Goal: Contribute content: Add original content to the website for others to see

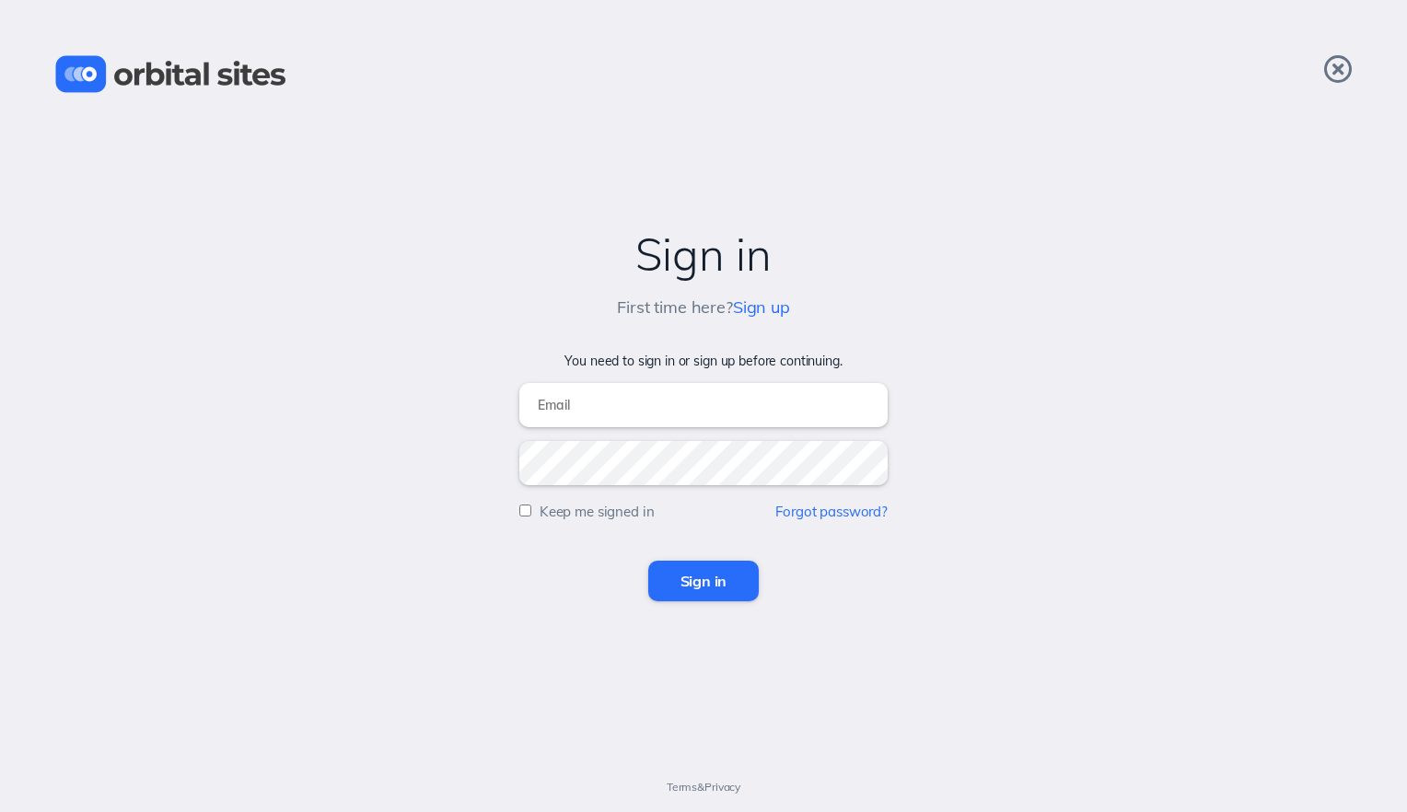
type input "cccoffice@crosswalkchurch.com"
click at [681, 576] on input "Sign in" at bounding box center [703, 581] width 111 height 41
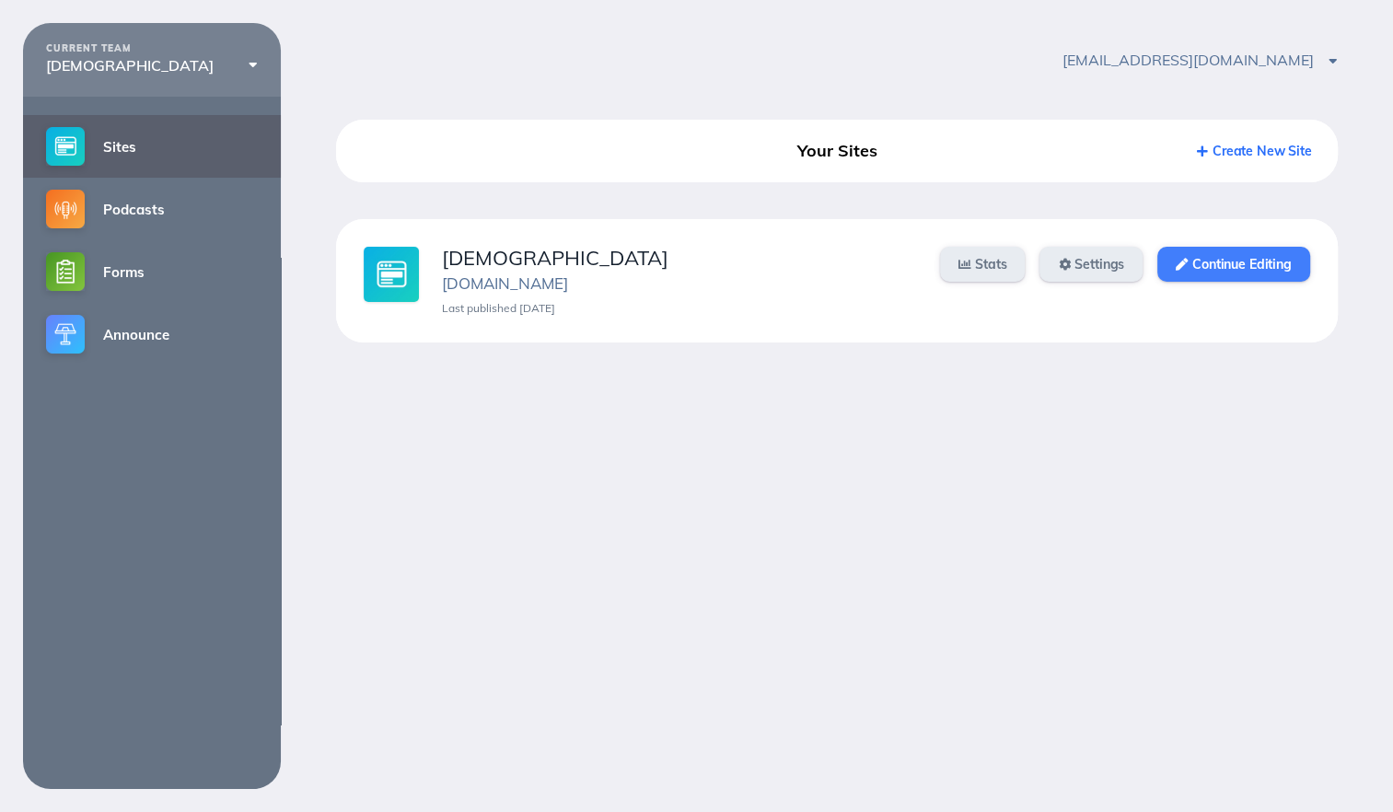
click at [1203, 270] on link "Continue Editing" at bounding box center [1233, 264] width 152 height 35
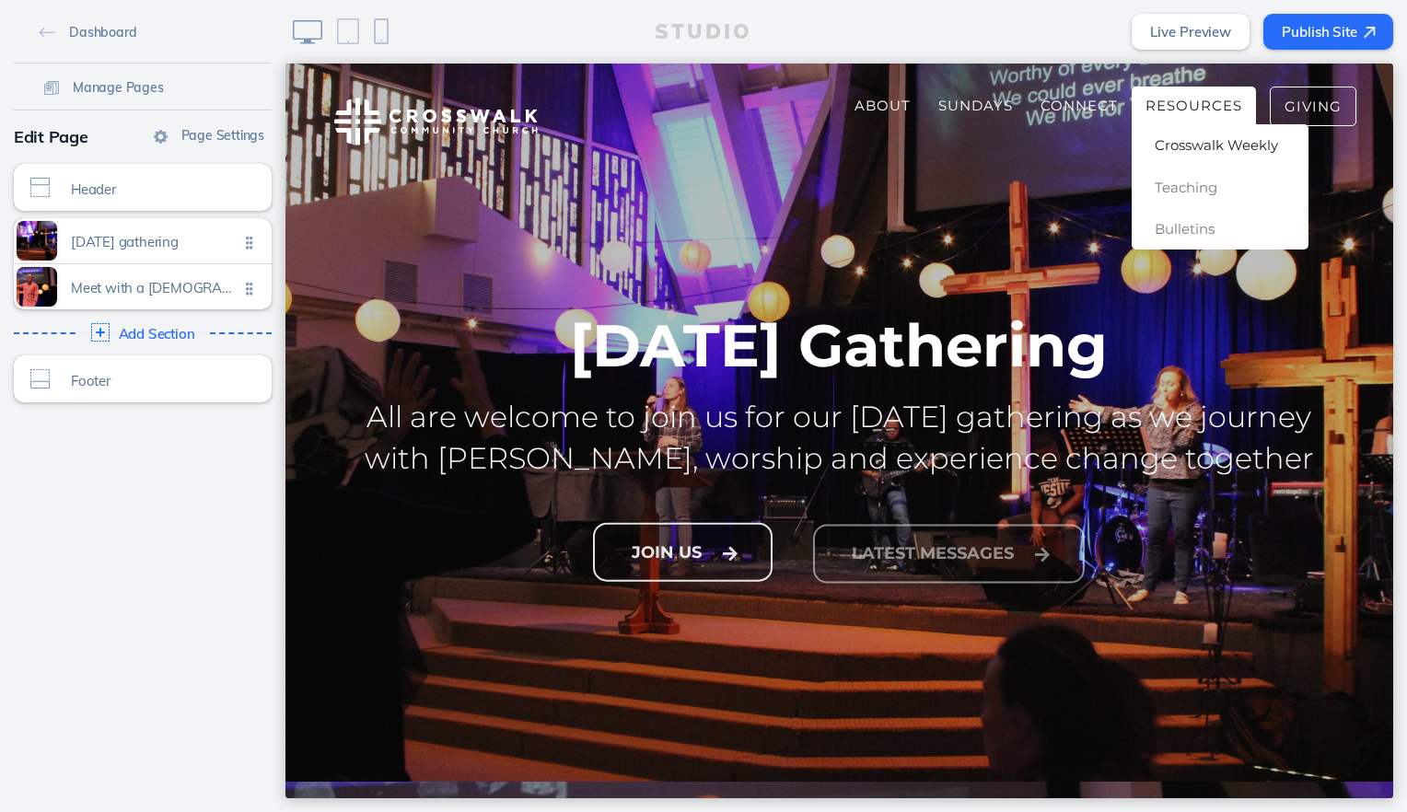
click at [1165, 141] on span "Crosswalk Weekly" at bounding box center [1216, 144] width 123 height 17
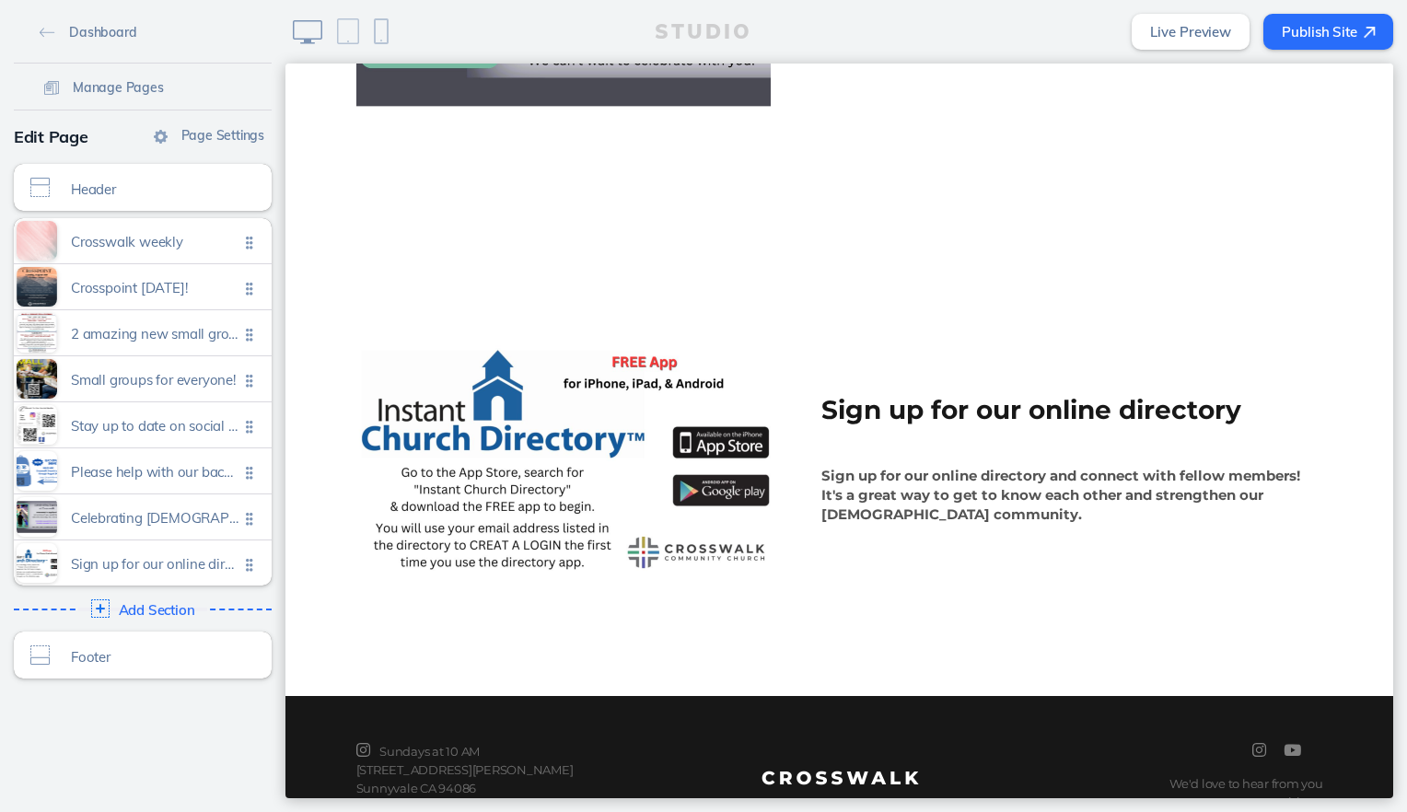
scroll to position [3481, 0]
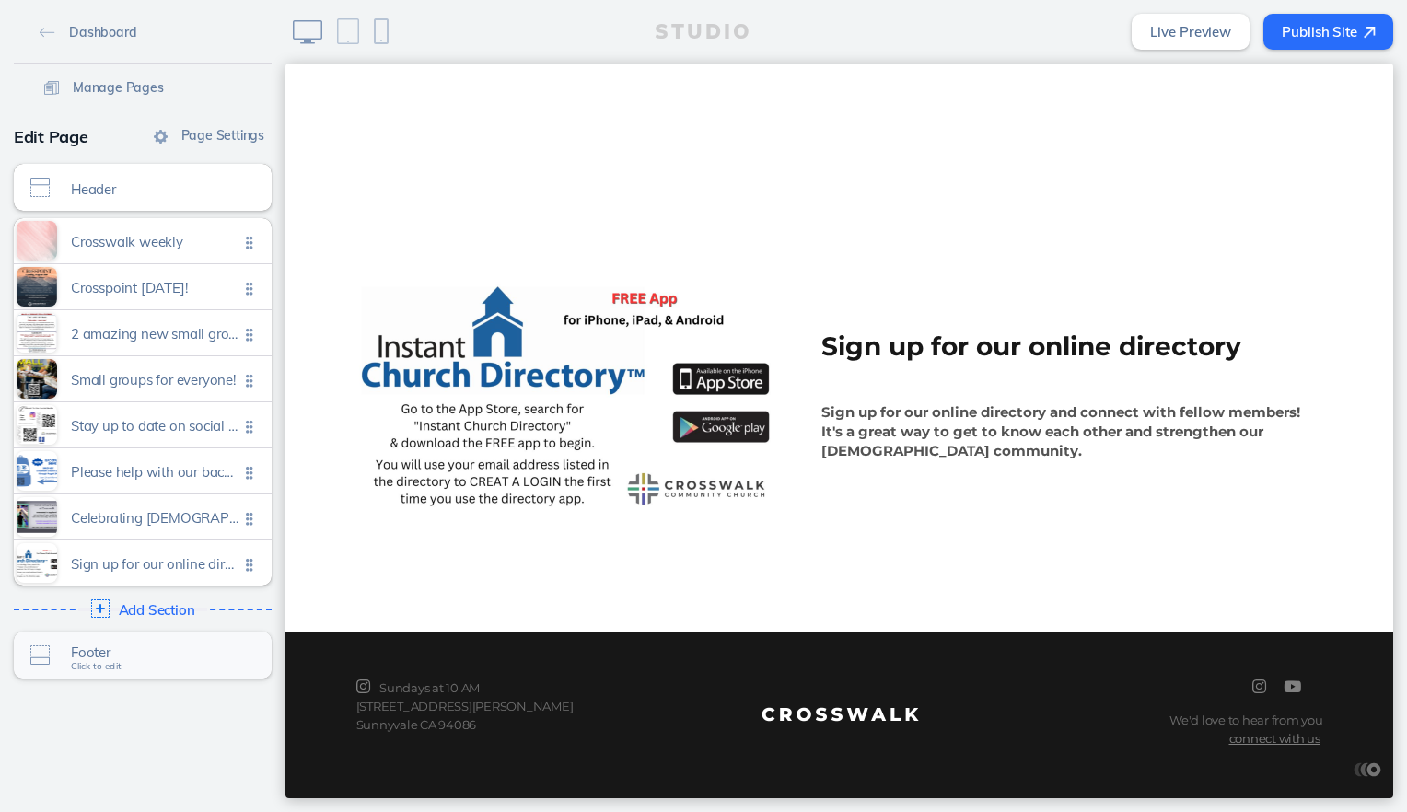
click at [125, 649] on span "Footer" at bounding box center [155, 653] width 168 height 16
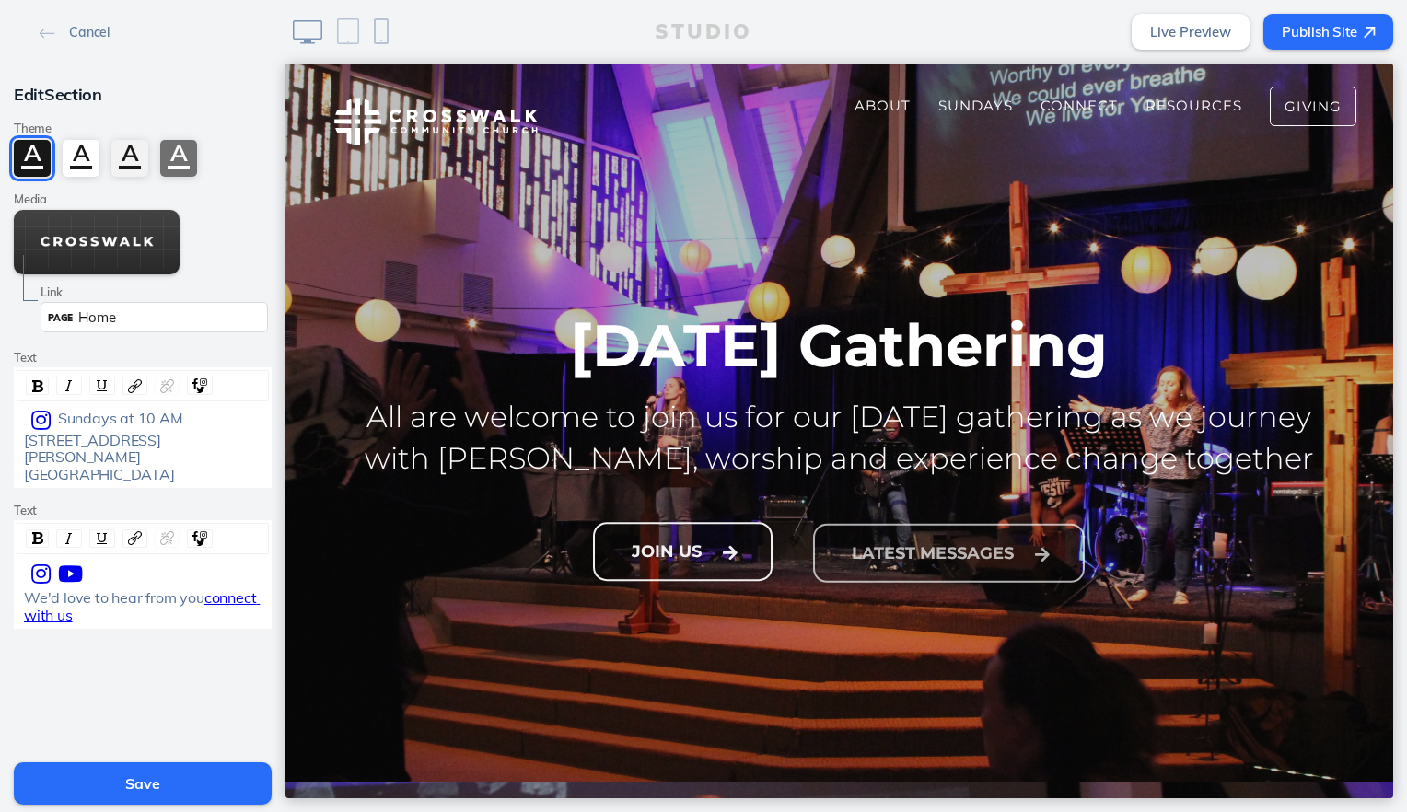
click at [435, 35] on div "STUDIO Live Preview Publish Site" at bounding box center [845, 32] width 1121 height 64
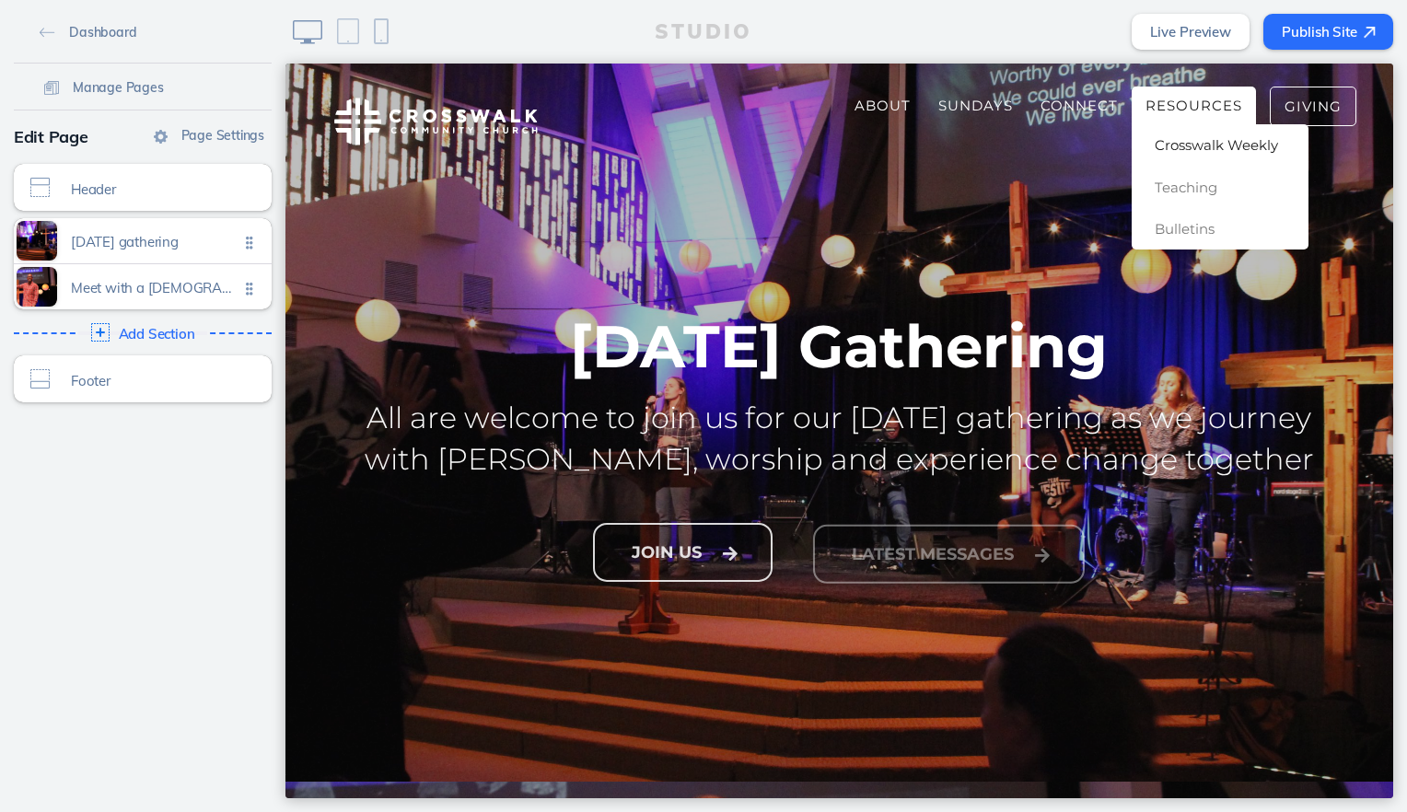
click at [1177, 140] on span "Crosswalk Weekly" at bounding box center [1216, 144] width 123 height 17
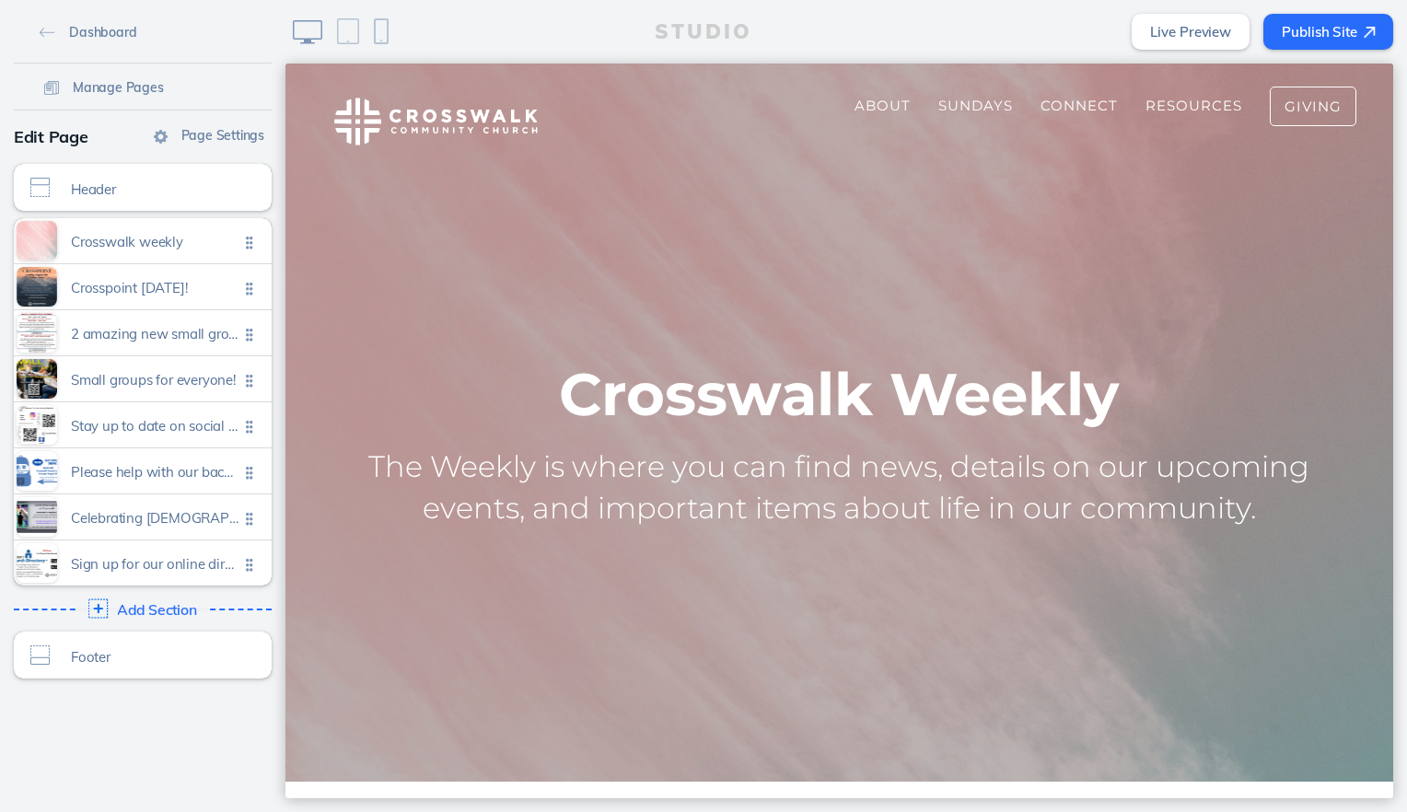
click at [158, 610] on span "Add Section" at bounding box center [157, 610] width 80 height 17
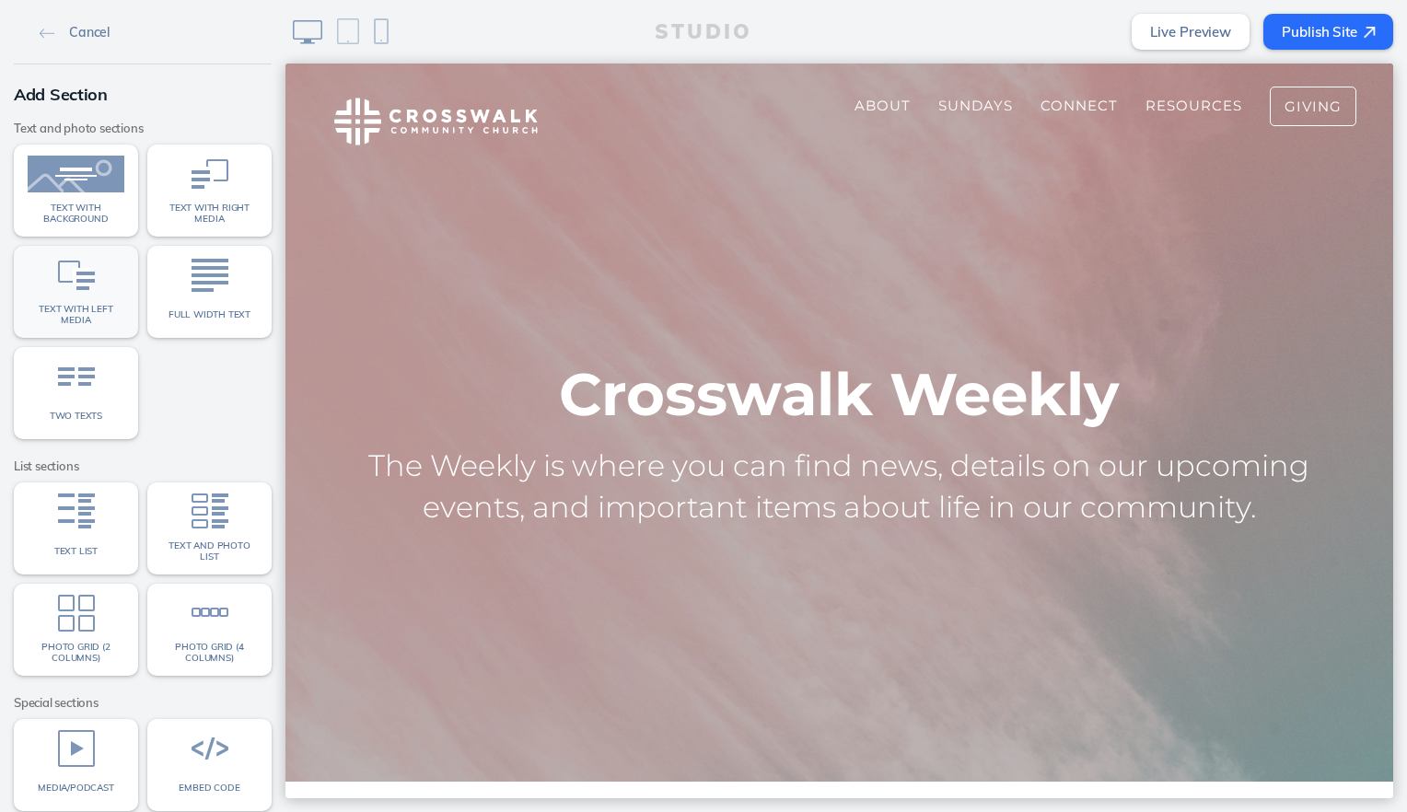
click at [98, 321] on span "Text with left media" at bounding box center [76, 314] width 97 height 21
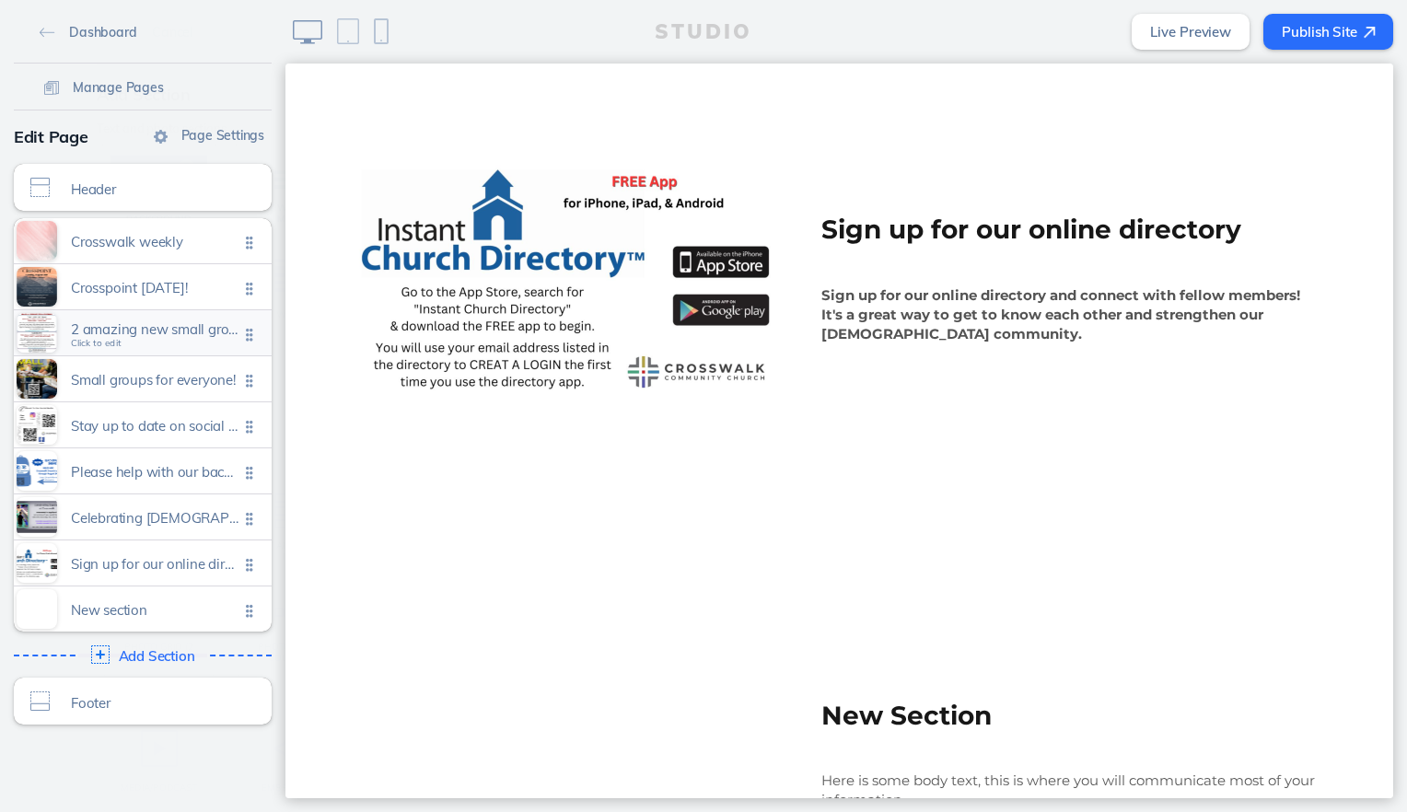
scroll to position [3957, 0]
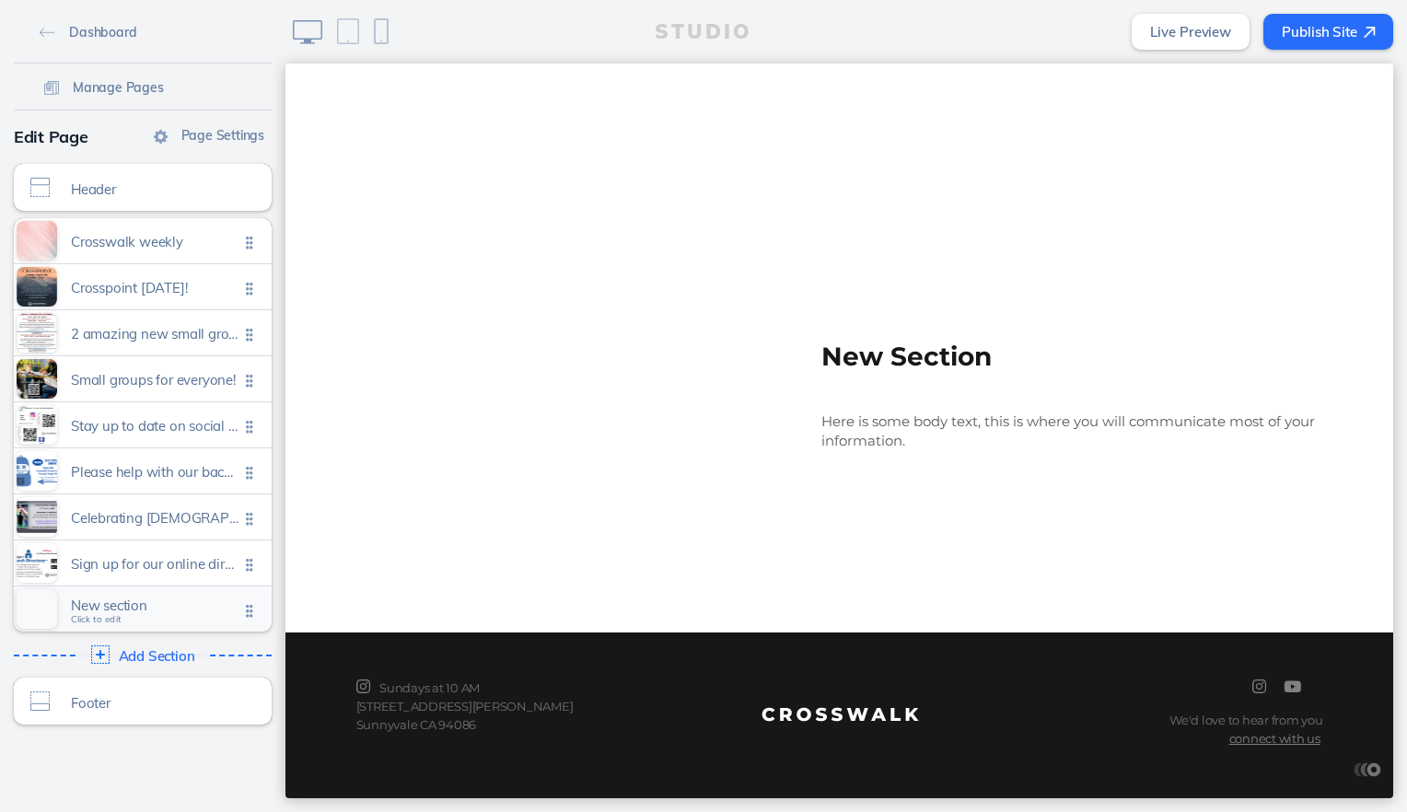
click at [125, 606] on span "New section" at bounding box center [155, 606] width 168 height 16
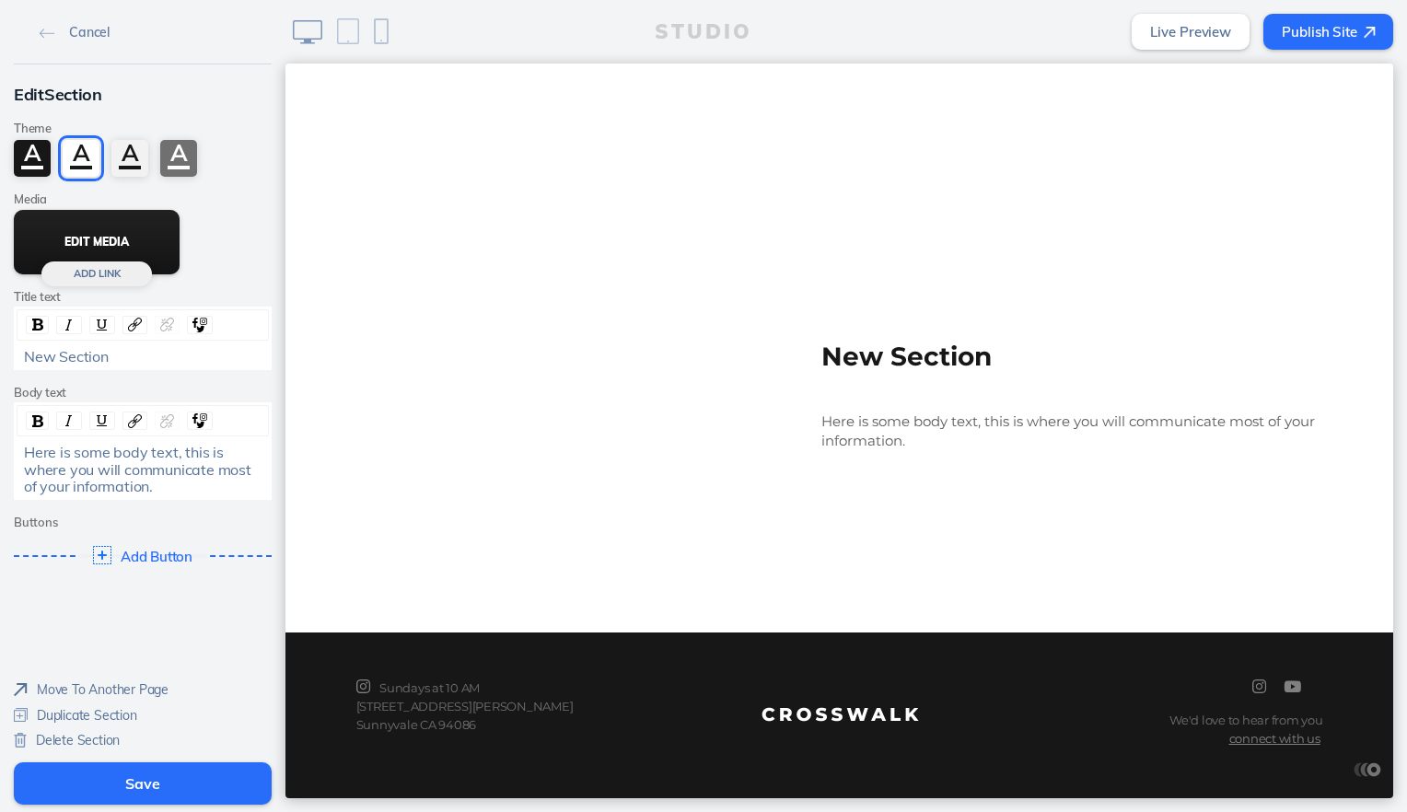
click at [97, 248] on button "Edit Media" at bounding box center [97, 242] width 166 height 64
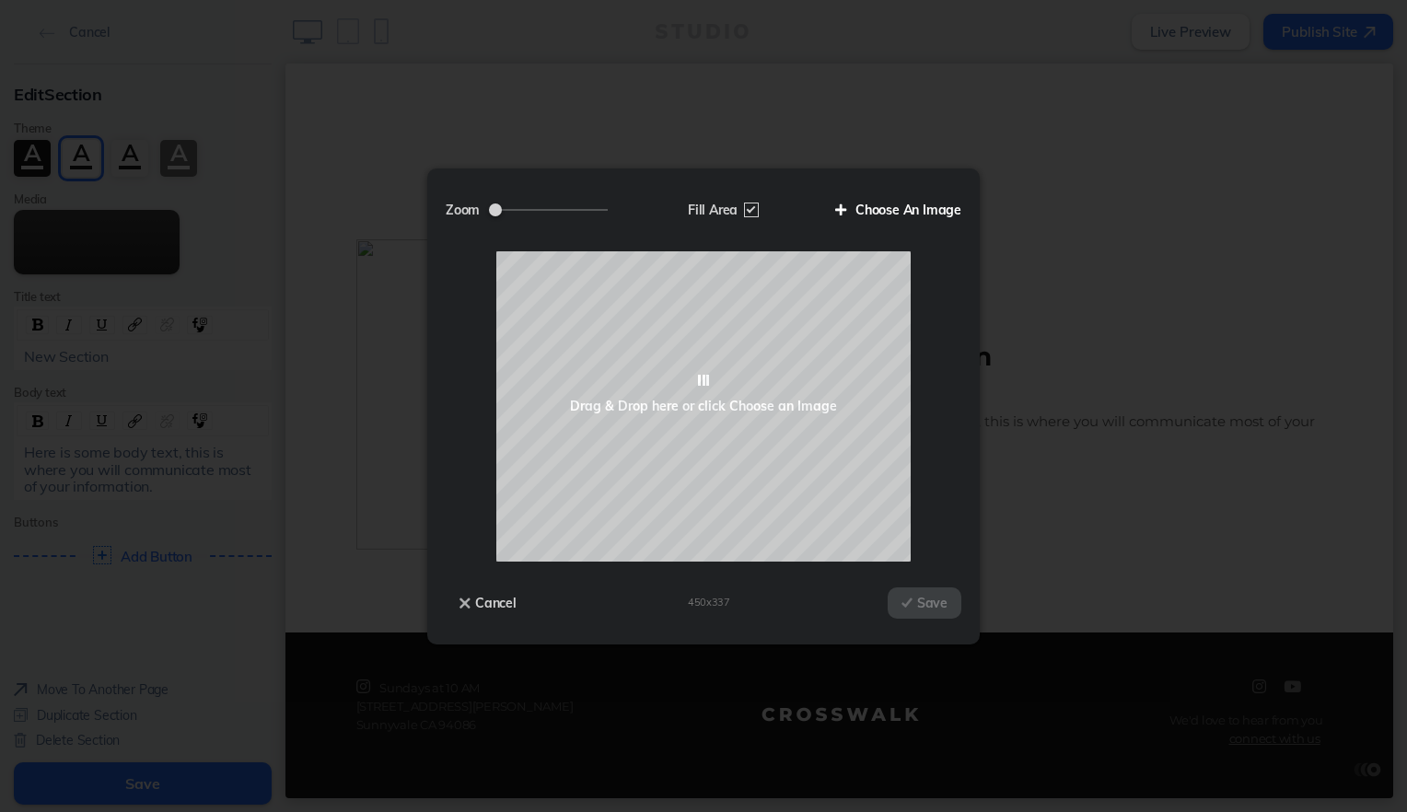
click at [902, 209] on label "Choose An Image" at bounding box center [891, 209] width 140 height 31
click at [0, 0] on input "Choose An Image" at bounding box center [0, 0] width 0 height 0
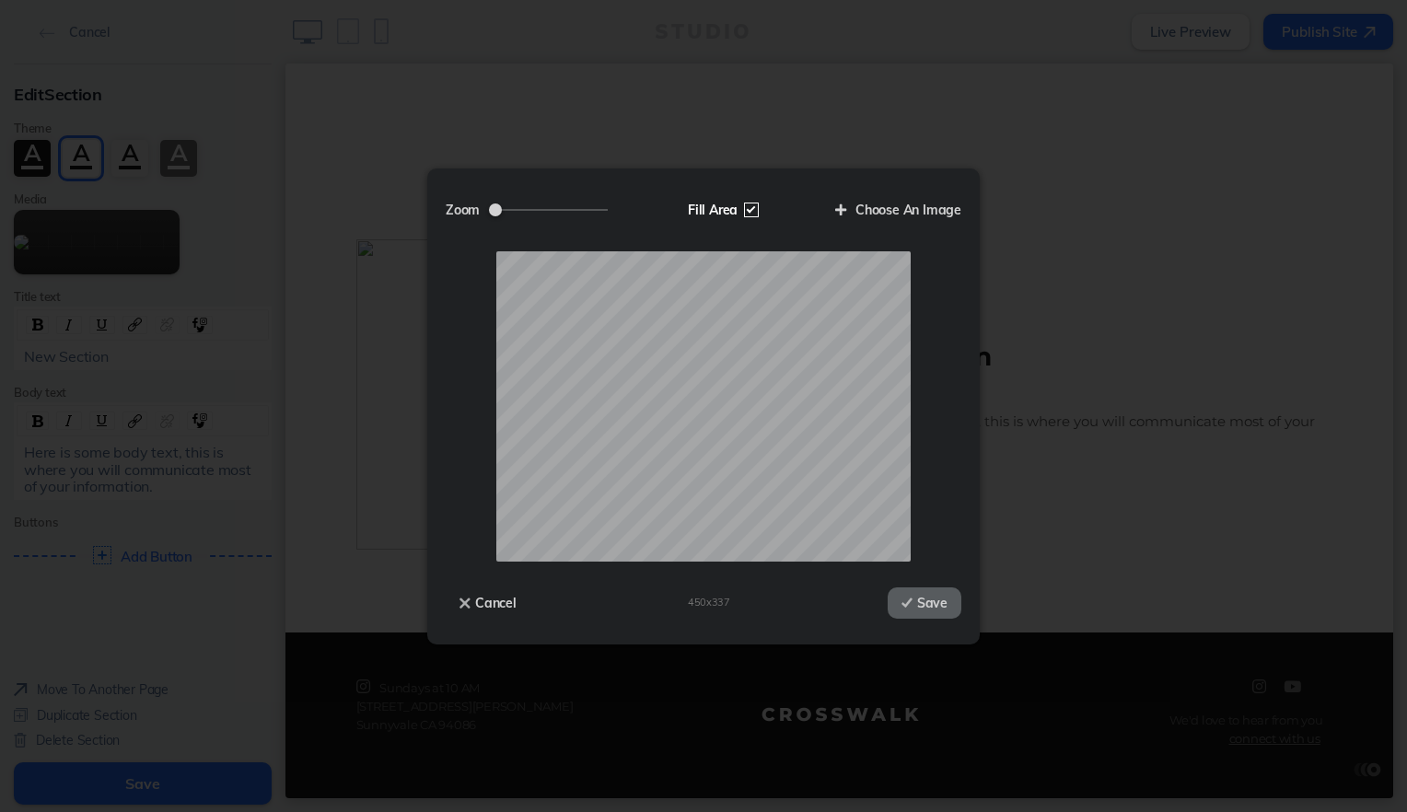
click at [748, 208] on label "Fill Area" at bounding box center [721, 209] width 95 height 31
click at [0, 0] on input "Fill Area" at bounding box center [0, 0] width 0 height 0
drag, startPoint x: 544, startPoint y: 206, endPoint x: 530, endPoint y: 209, distance: 14.1
type input "0.74"
click at [530, 209] on input "Zoom" at bounding box center [548, 210] width 119 height 2
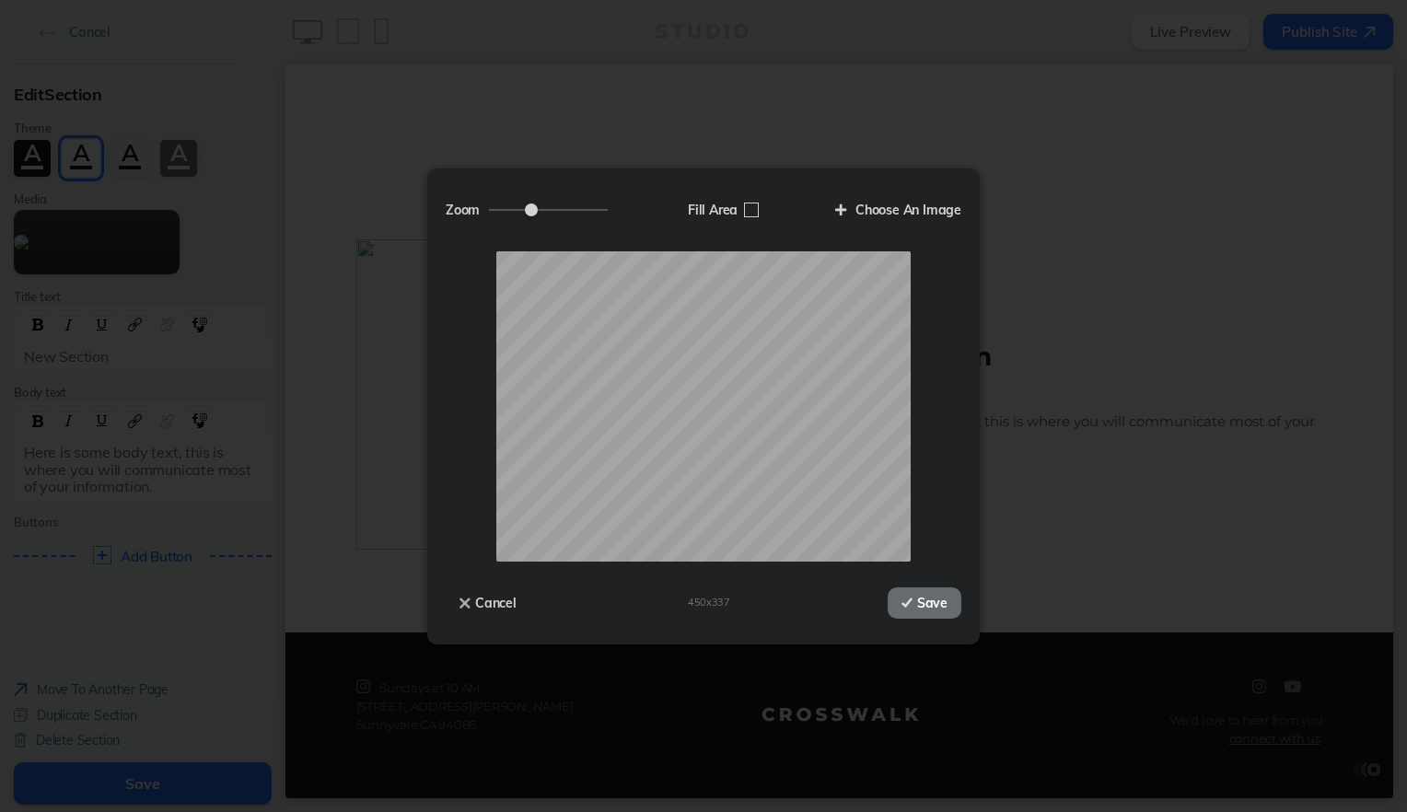
click at [913, 598] on button "Save" at bounding box center [925, 602] width 74 height 31
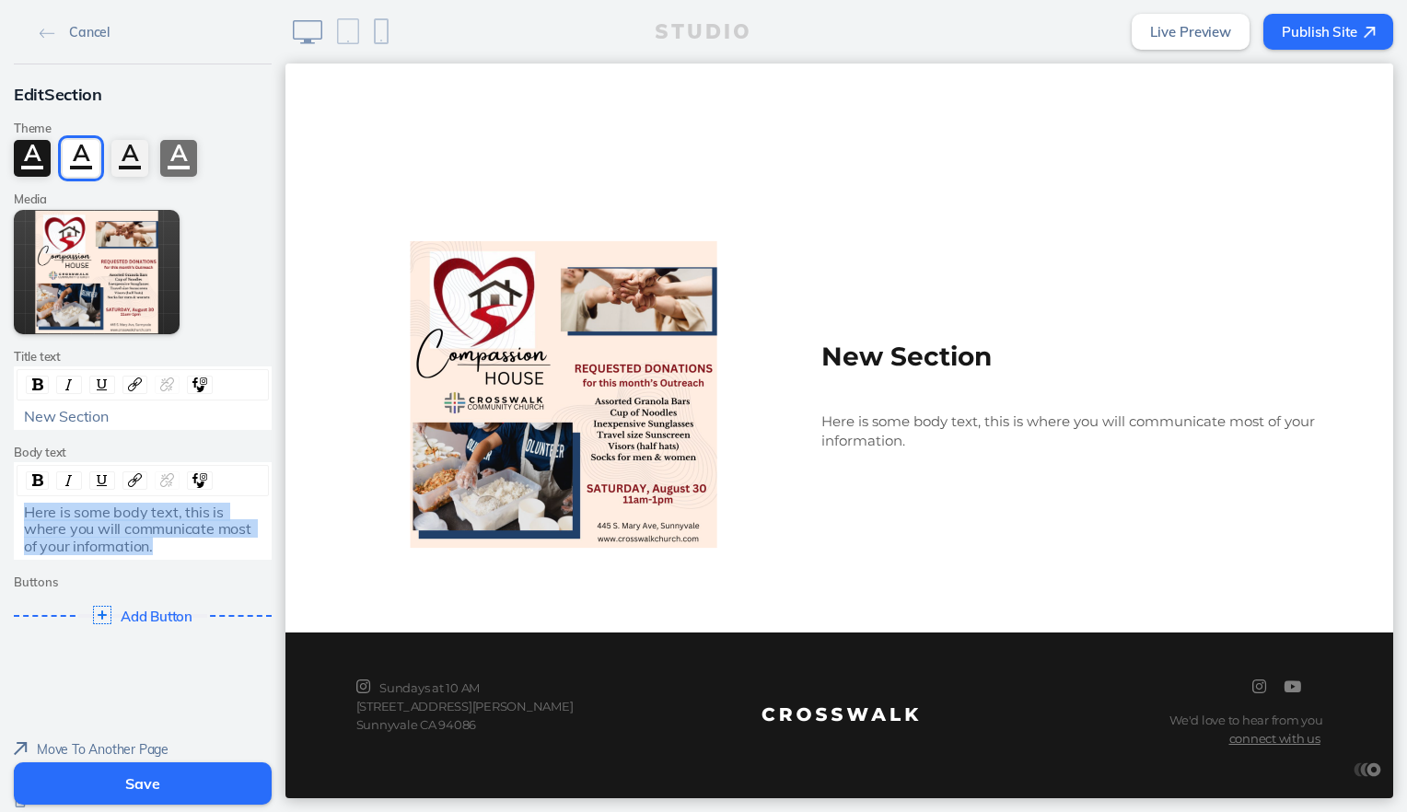
drag, startPoint x: 159, startPoint y: 543, endPoint x: 12, endPoint y: 507, distance: 151.6
click at [17, 507] on div "Here is some body text, this is where you will communicate most of your informa…" at bounding box center [142, 529] width 251 height 51
click at [32, 480] on img "rdw-inline-control" at bounding box center [37, 480] width 11 height 12
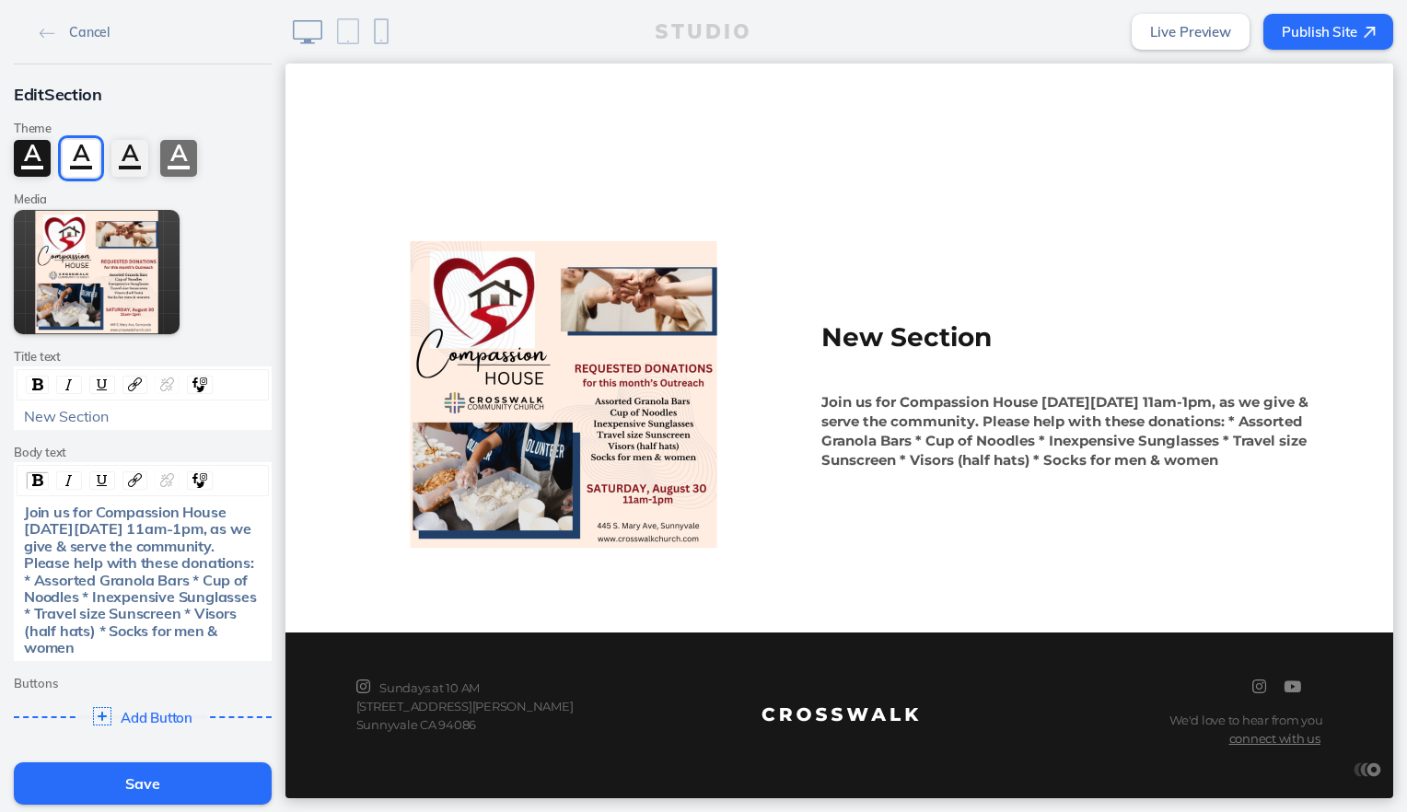
click at [91, 580] on span "Join us for Compassion House [DATE][DATE] 11am-1pm, as we give & serve the comm…" at bounding box center [142, 580] width 236 height 154
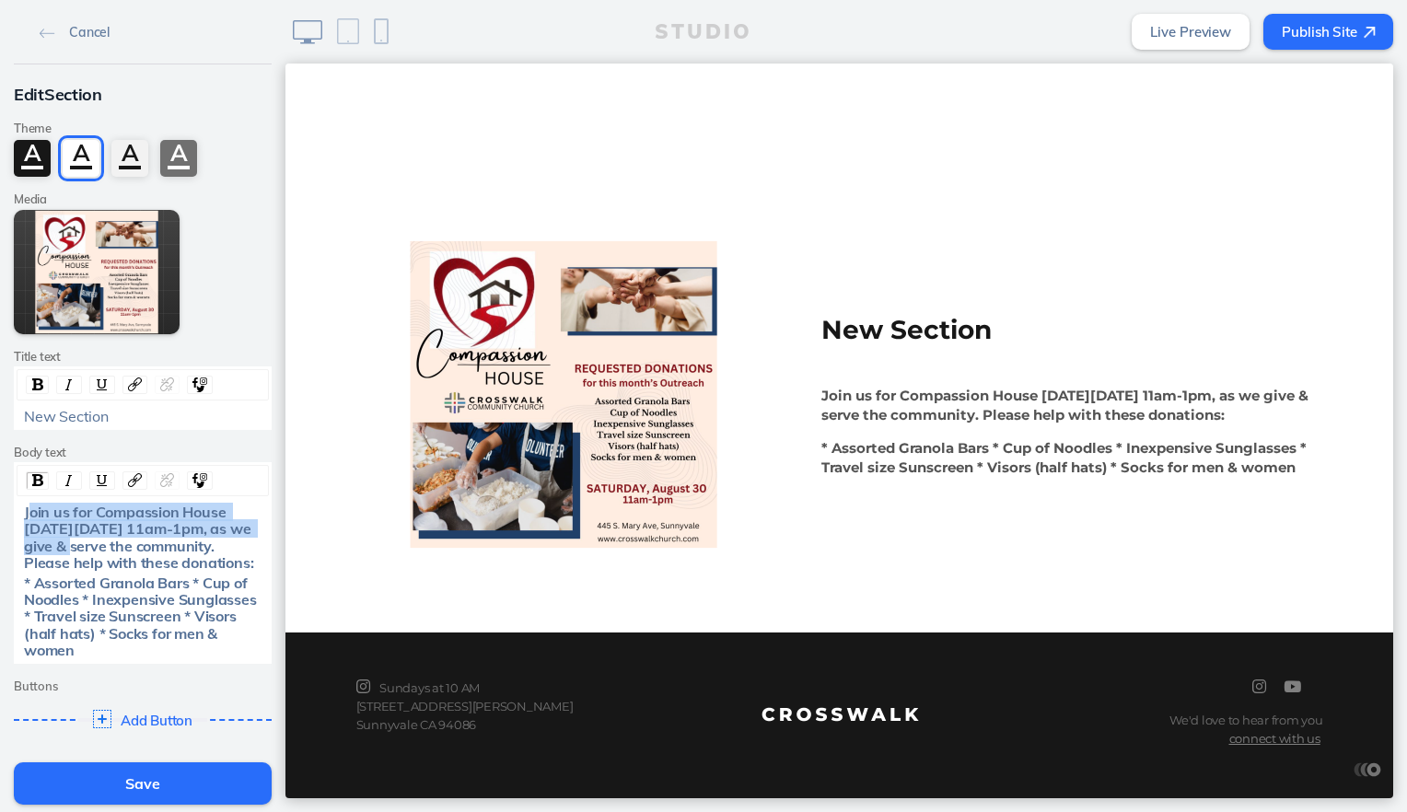
drag, startPoint x: 20, startPoint y: 516, endPoint x: 48, endPoint y: 544, distance: 39.7
click at [48, 544] on span "Join us for Compassion House [DATE][DATE] 11am-1pm, as we give & serve the comm…" at bounding box center [139, 537] width 230 height 69
copy span "oin us for Compassion House [DATE][DATE] 11am-1pm"
click at [116, 421] on div "New Section" at bounding box center [143, 416] width 238 height 17
drag, startPoint x: 116, startPoint y: 421, endPoint x: 100, endPoint y: 415, distance: 16.6
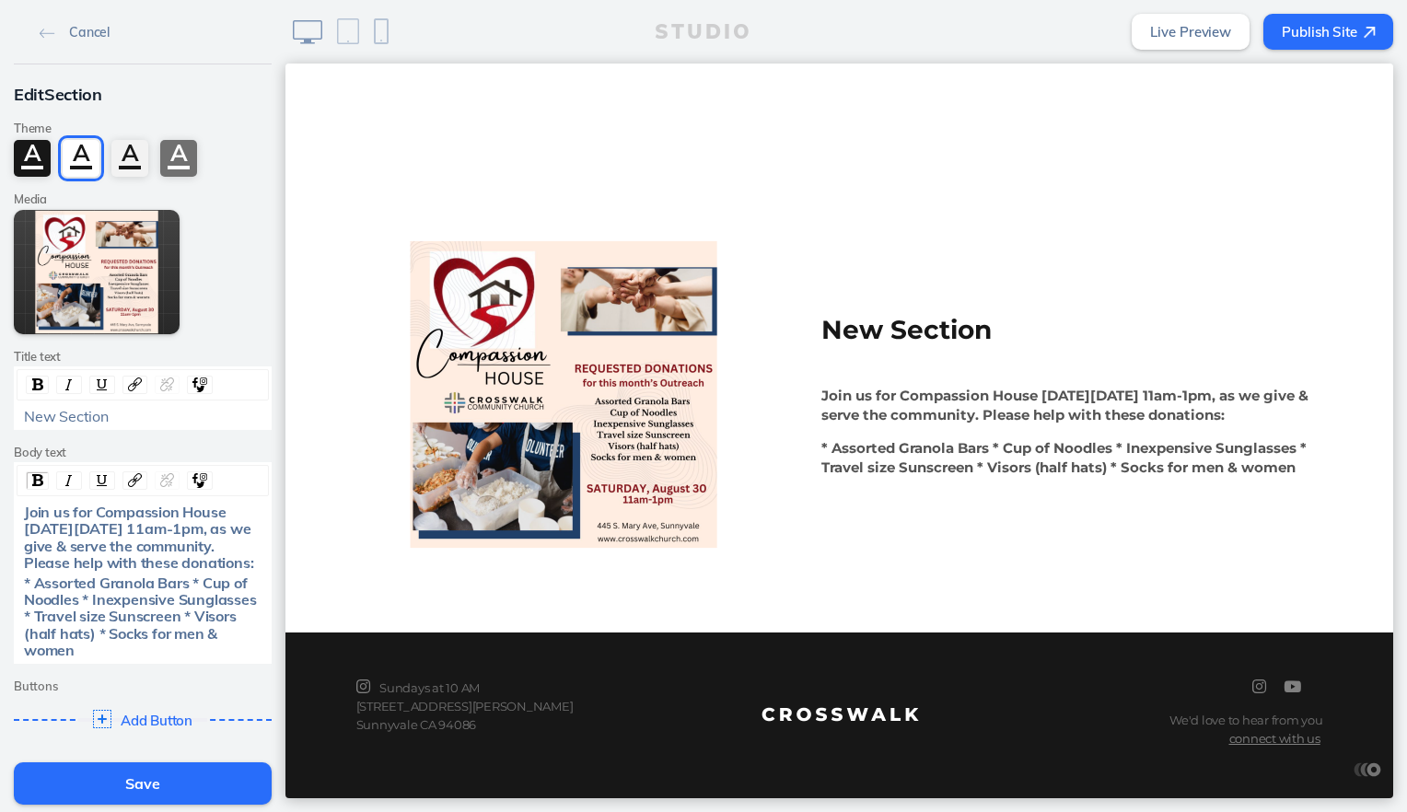
click at [100, 415] on div "New Section" at bounding box center [143, 416] width 238 height 17
drag, startPoint x: 110, startPoint y: 414, endPoint x: 8, endPoint y: 429, distance: 103.3
click at [8, 429] on div "Edit Section Theme A A A A Media Edit Media Add [PERSON_NAME] text New Section …" at bounding box center [142, 409] width 285 height 691
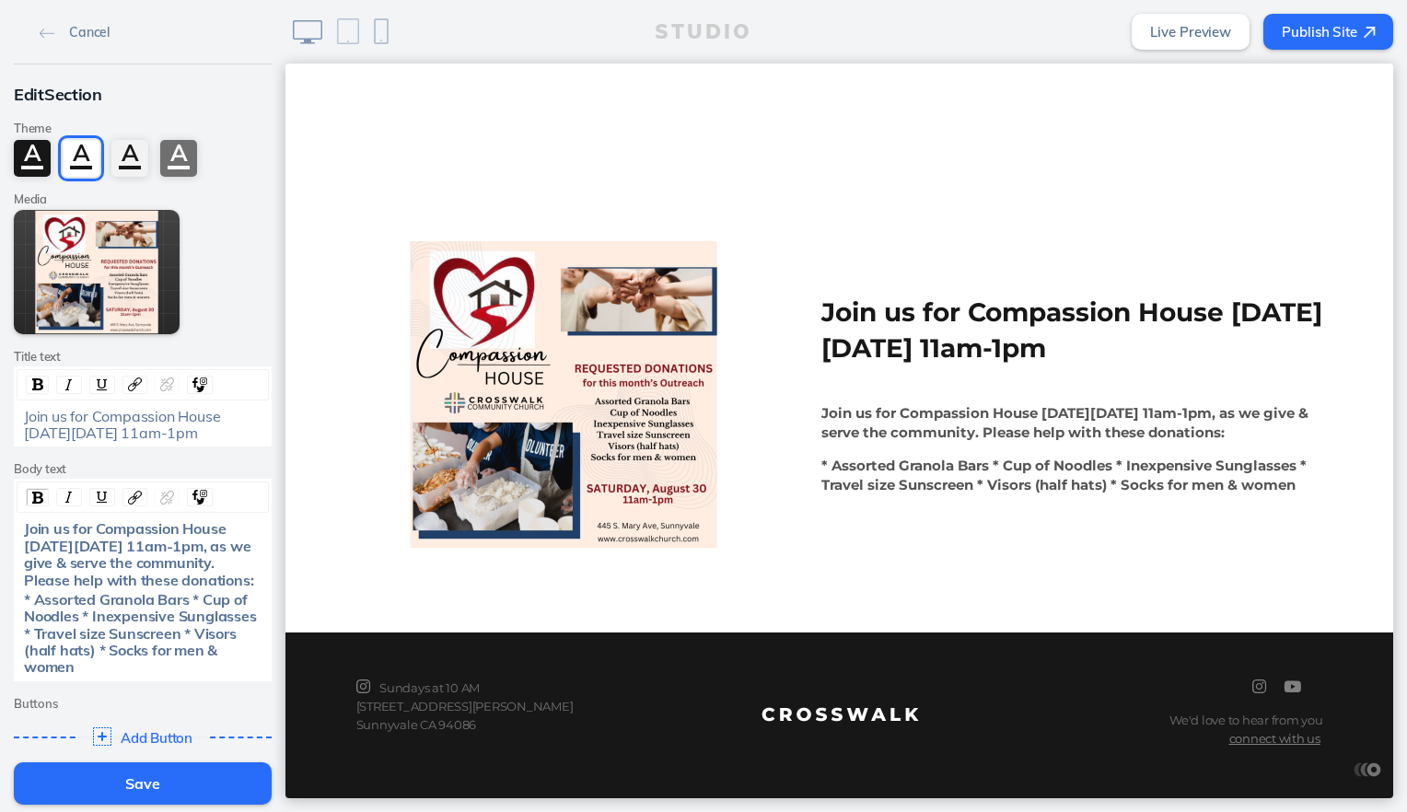
click at [170, 784] on button "Save" at bounding box center [143, 783] width 258 height 42
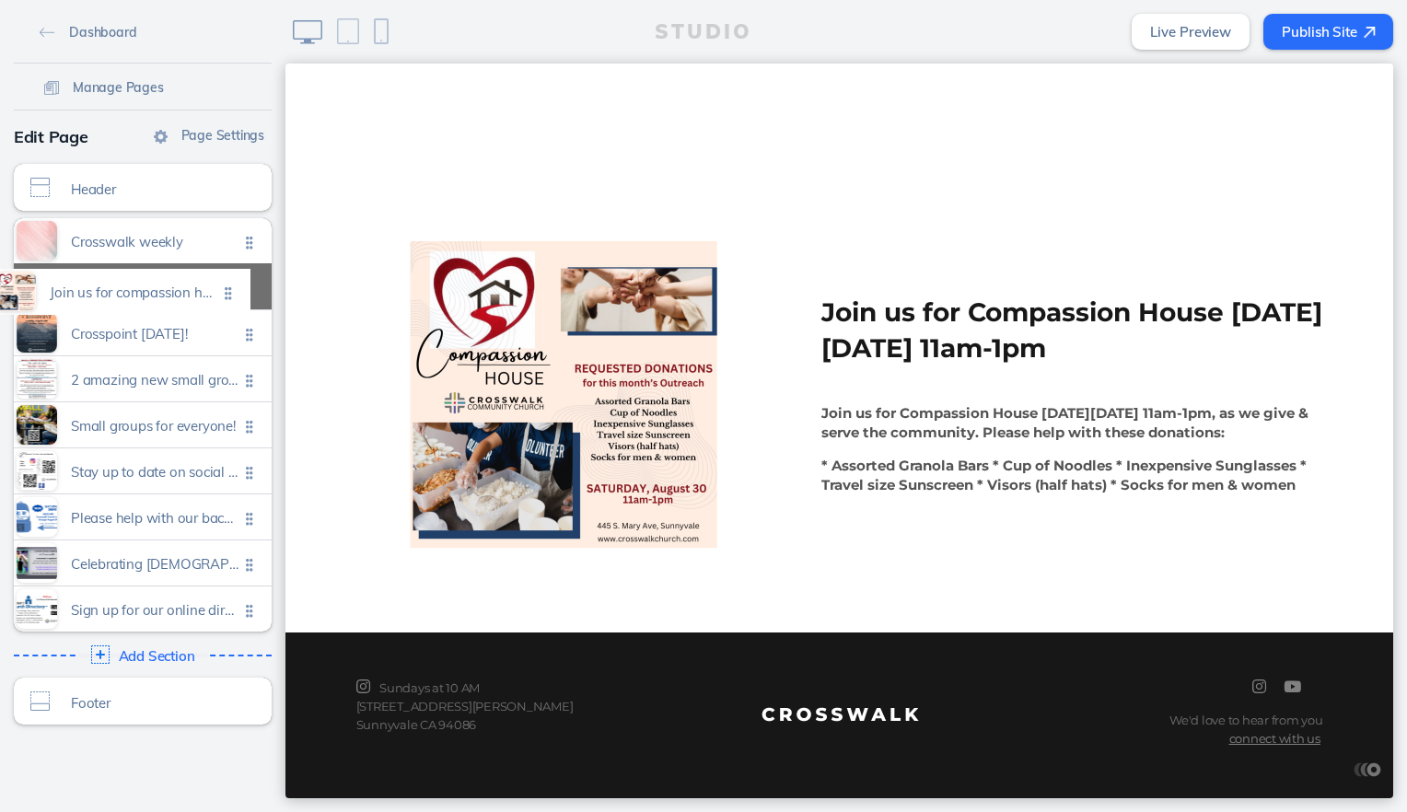
drag, startPoint x: 246, startPoint y: 614, endPoint x: 232, endPoint y: 298, distance: 316.1
click at [232, 298] on ul "Crosswalk weekly Click to edit Crosspoint [DATE]! Click to edit 2 amazing new s…" at bounding box center [143, 424] width 258 height 413
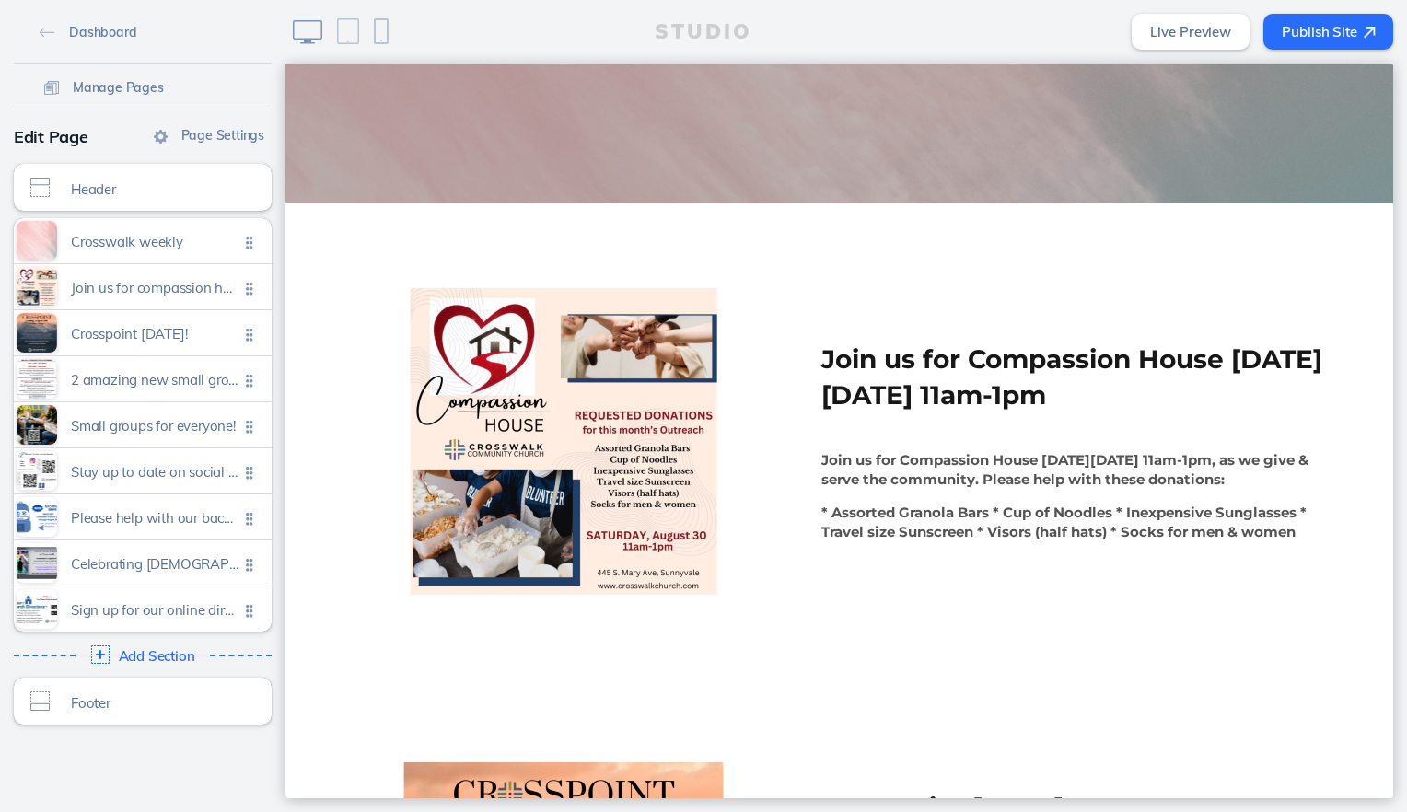
scroll to position [551, 0]
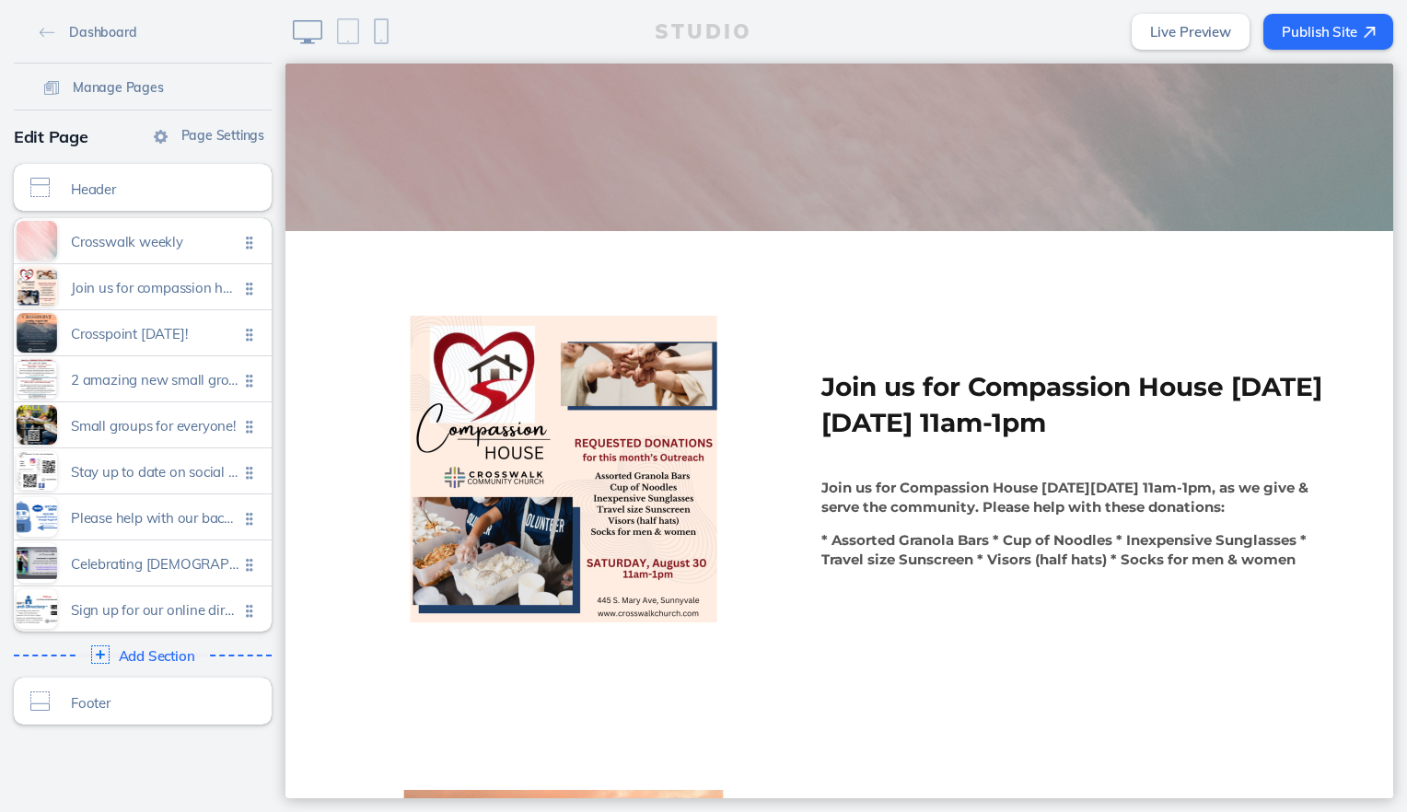
click at [1315, 22] on button "Publish Site" at bounding box center [1328, 32] width 130 height 36
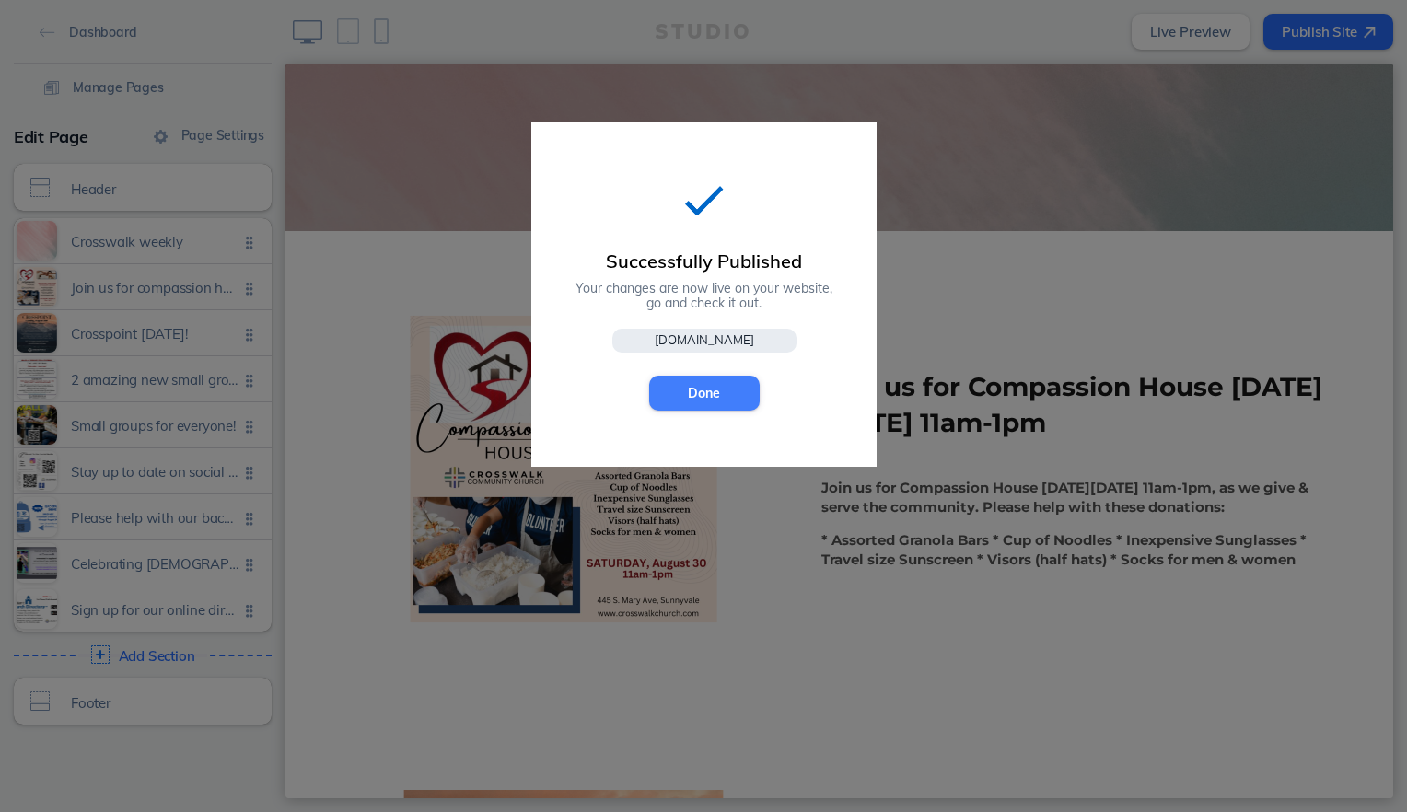
click at [728, 383] on button "Done" at bounding box center [704, 393] width 110 height 35
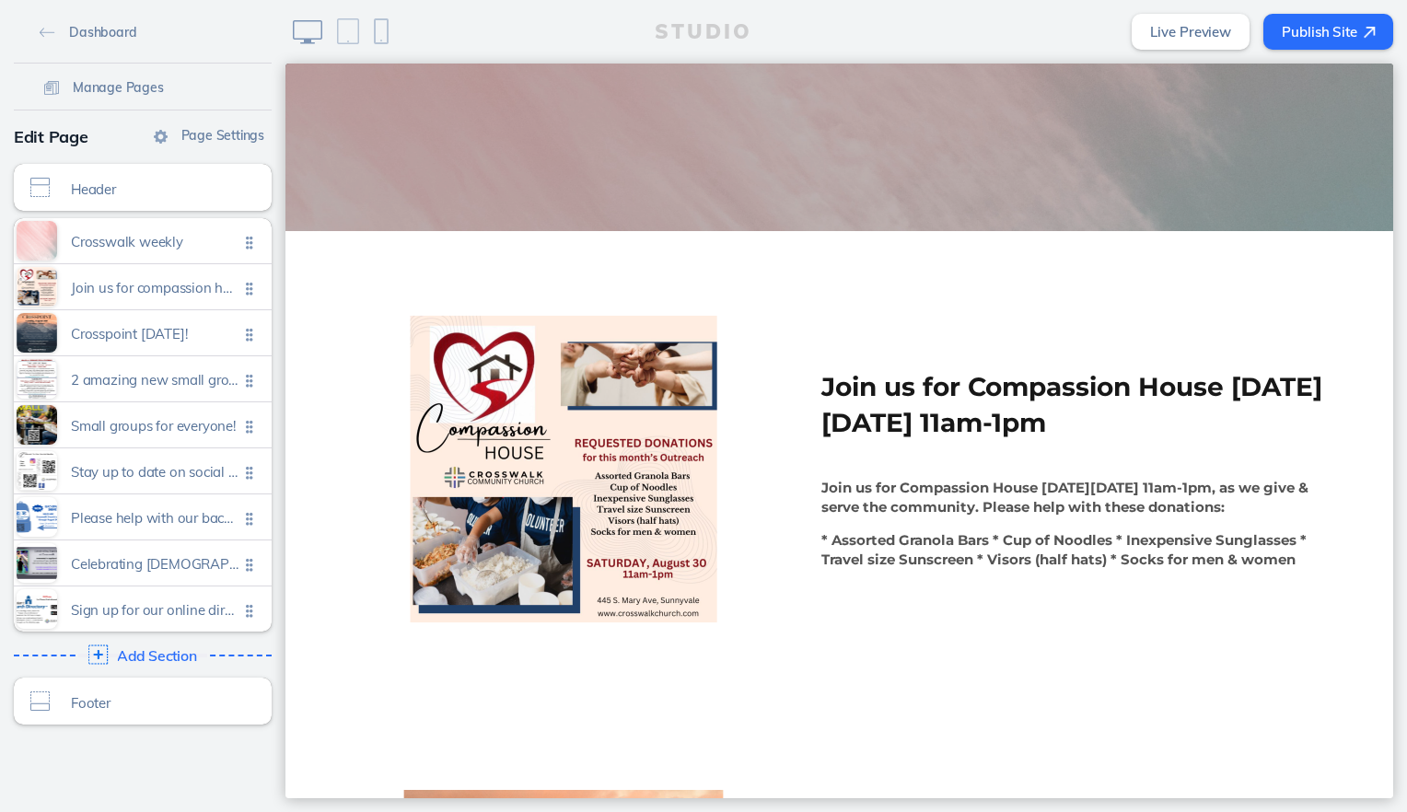
click at [125, 651] on span "Add Section" at bounding box center [157, 656] width 80 height 17
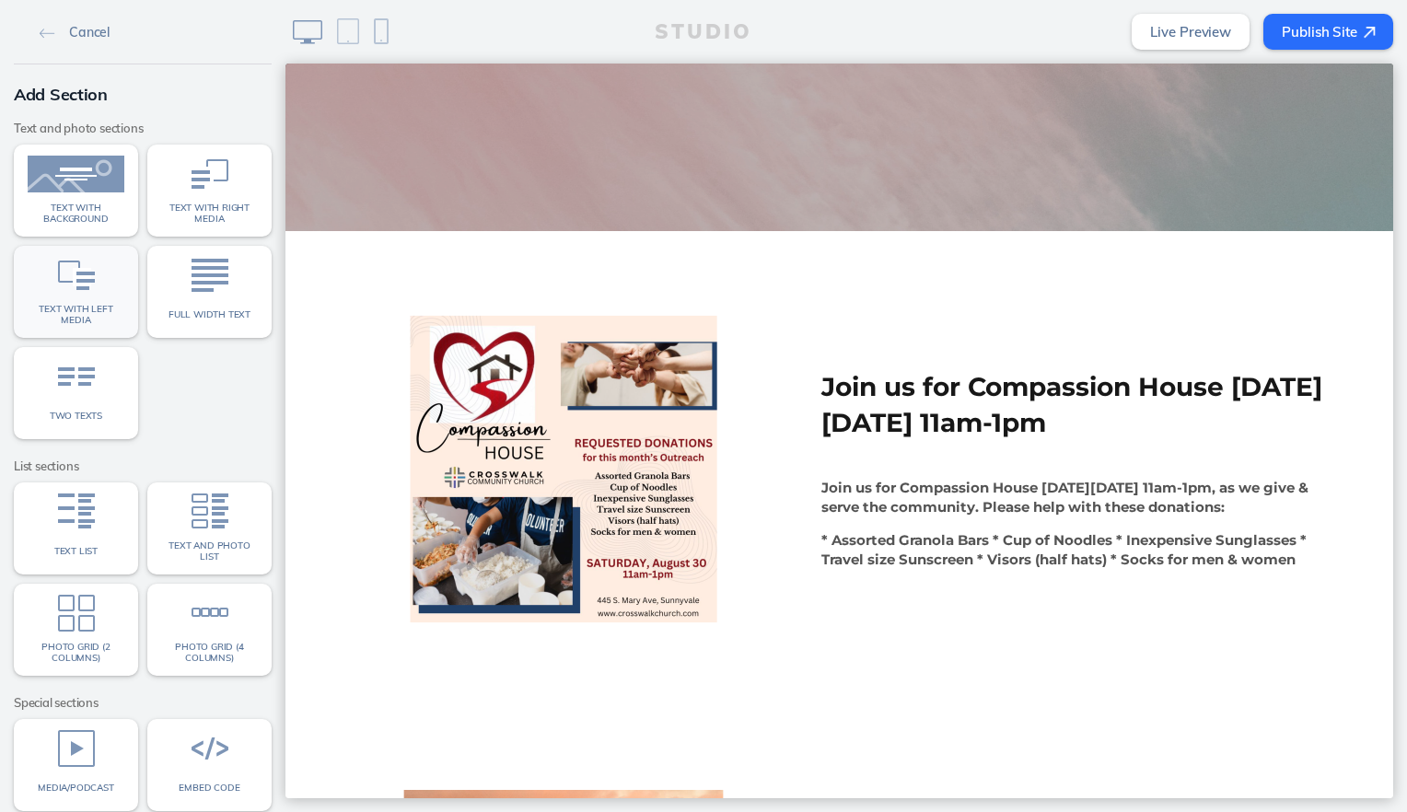
click at [88, 296] on link "Text with left media" at bounding box center [76, 292] width 124 height 92
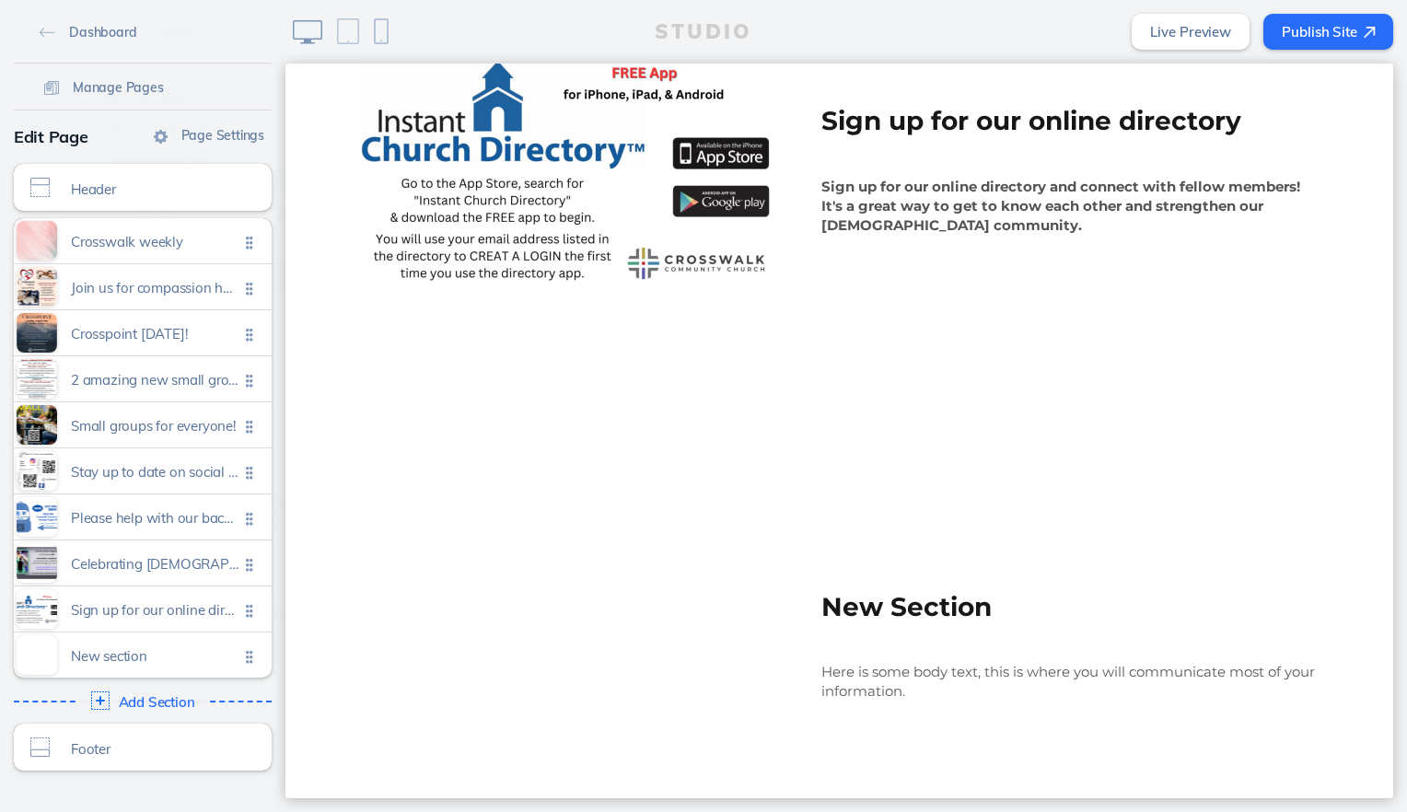
scroll to position [4433, 0]
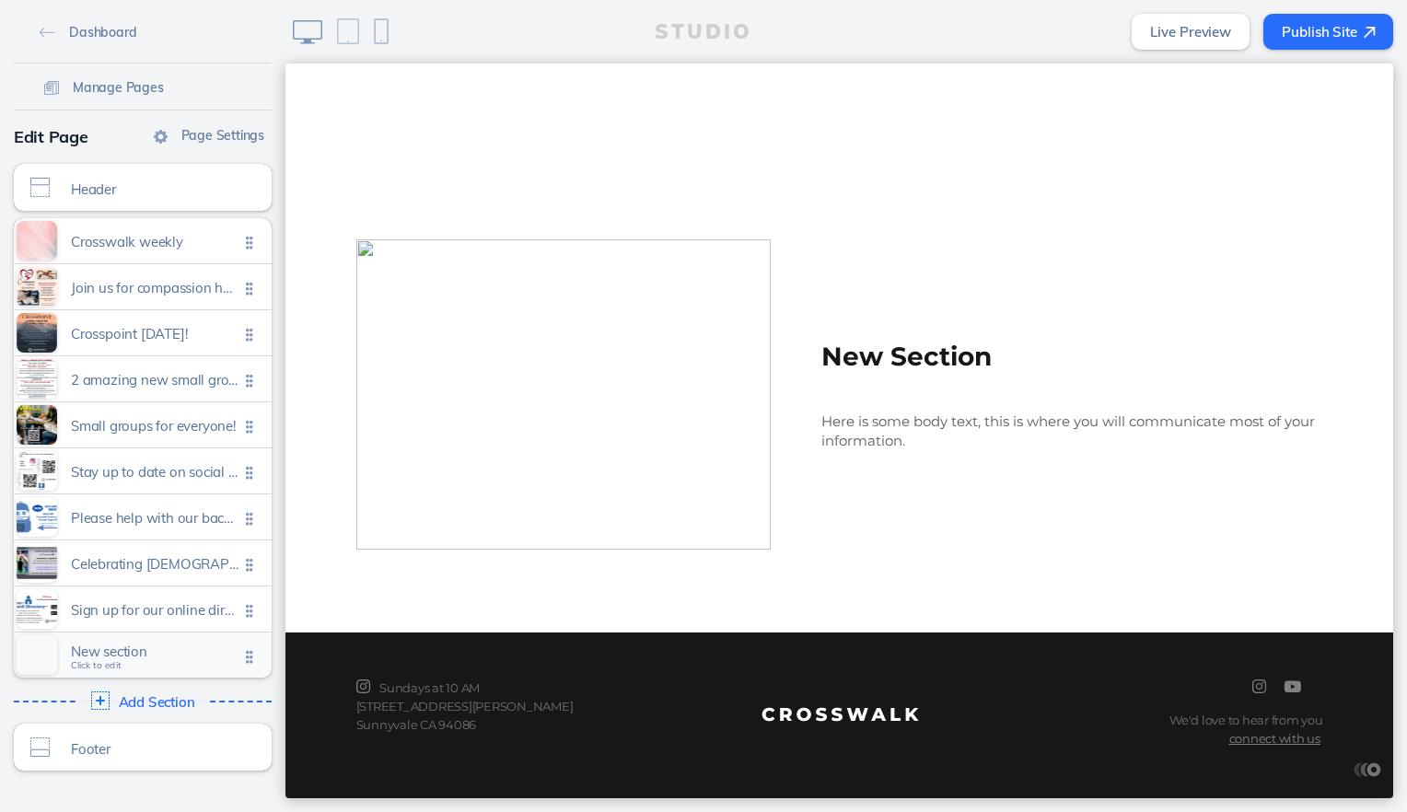
click at [108, 651] on span "New section" at bounding box center [155, 652] width 168 height 16
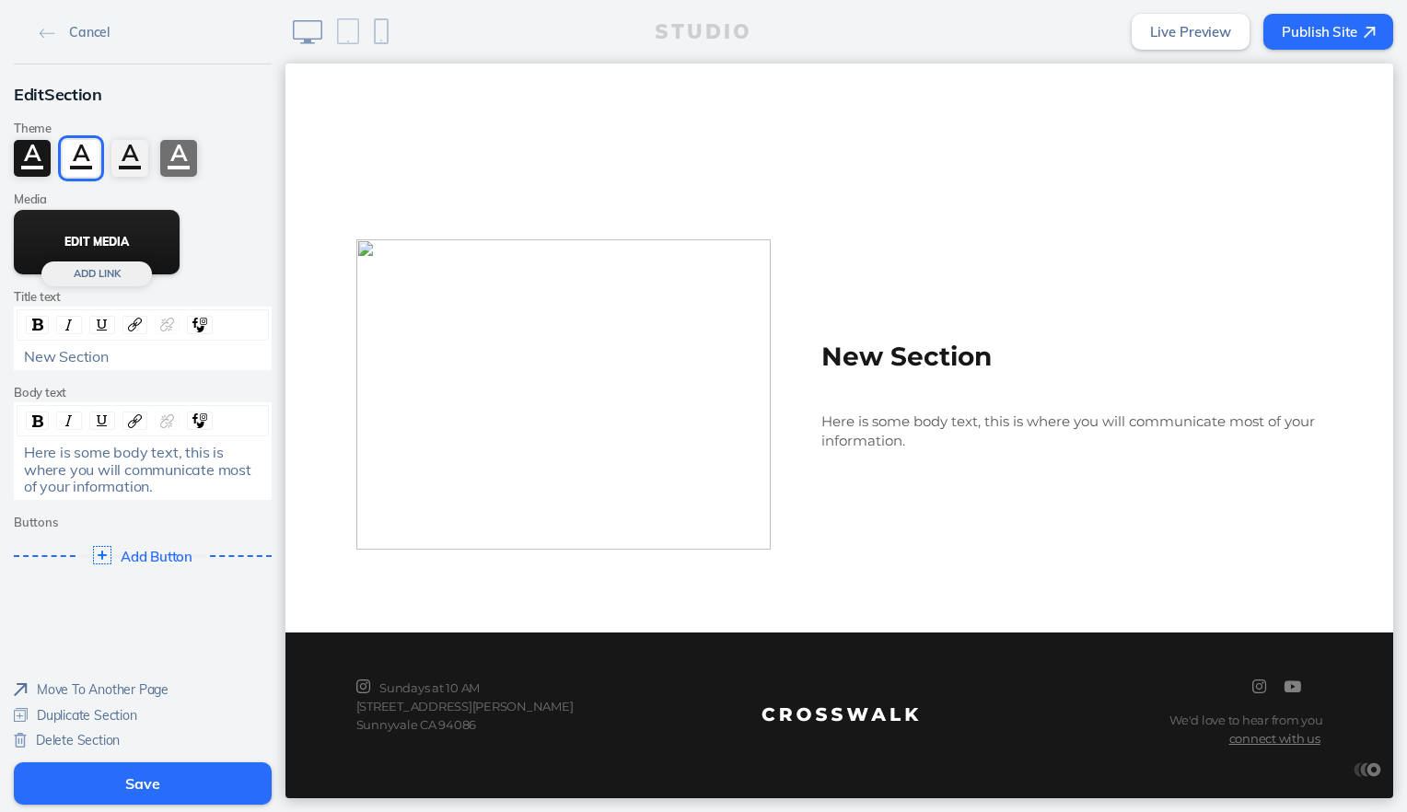
click at [77, 249] on button "Edit Media" at bounding box center [97, 242] width 166 height 64
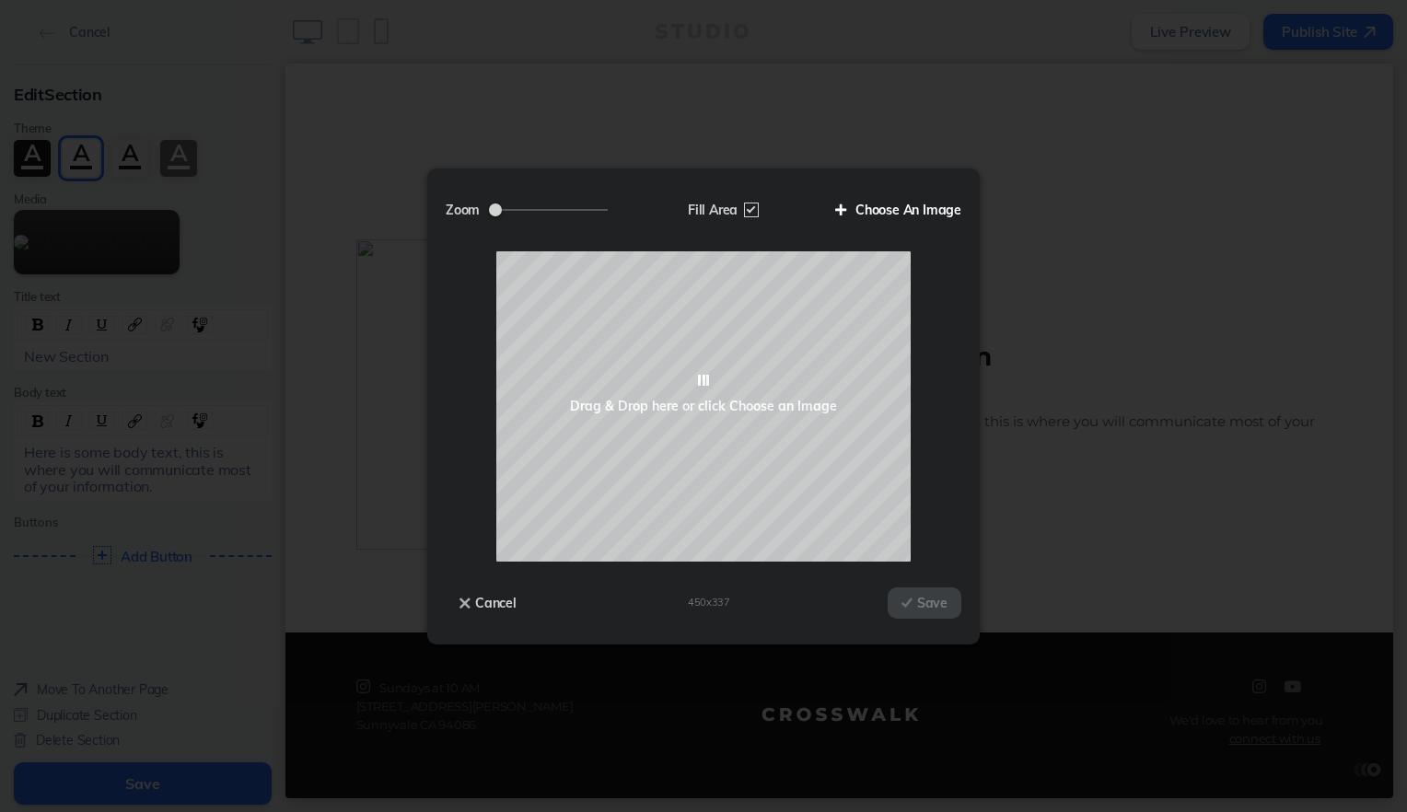
click at [898, 206] on label "Choose An Image" at bounding box center [891, 209] width 140 height 31
click at [0, 0] on input "Choose An Image" at bounding box center [0, 0] width 0 height 0
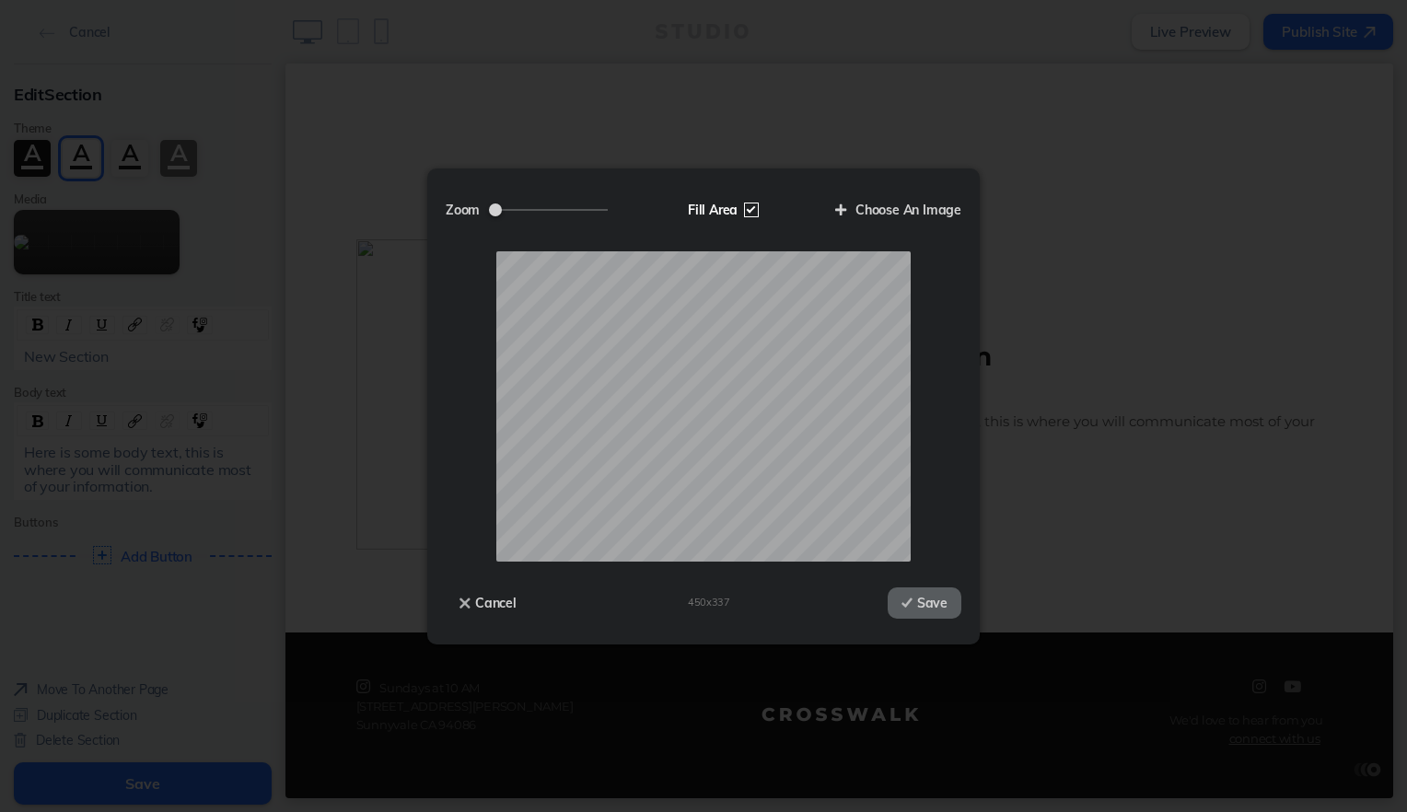
click at [755, 215] on label "Fill Area" at bounding box center [721, 209] width 95 height 31
click at [0, 0] on input "Fill Area" at bounding box center [0, 0] width 0 height 0
drag, startPoint x: 541, startPoint y: 202, endPoint x: 530, endPoint y: 203, distance: 11.1
click at [531, 203] on label "Zoom" at bounding box center [534, 209] width 176 height 31
click at [531, 209] on input "Zoom" at bounding box center [548, 210] width 119 height 2
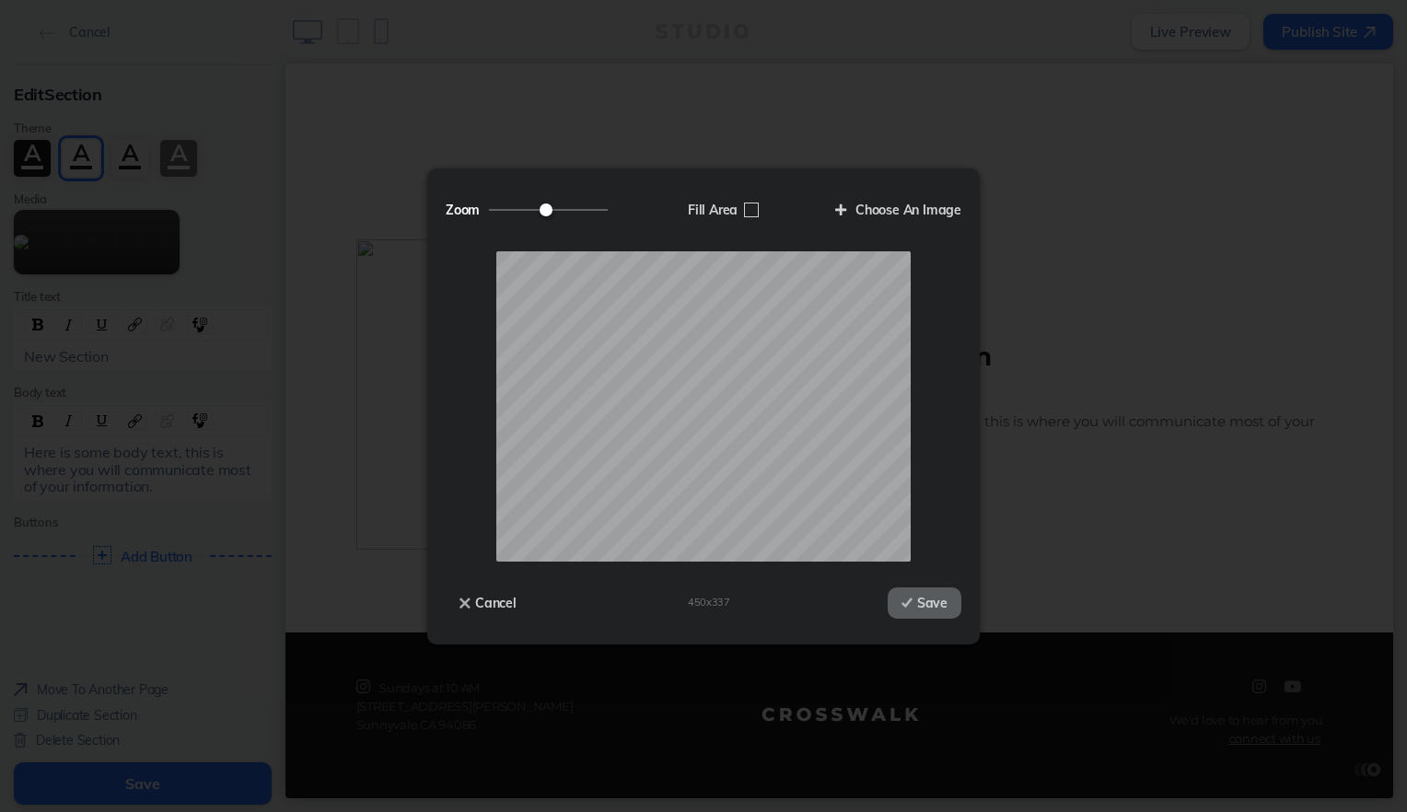
click at [530, 203] on label "Zoom" at bounding box center [534, 209] width 176 height 31
click at [530, 209] on input "Zoom" at bounding box center [548, 210] width 119 height 2
click at [527, 204] on label "Zoom" at bounding box center [534, 209] width 176 height 31
click at [527, 209] on input "Zoom" at bounding box center [548, 210] width 119 height 2
drag, startPoint x: 542, startPoint y: 205, endPoint x: 528, endPoint y: 206, distance: 14.8
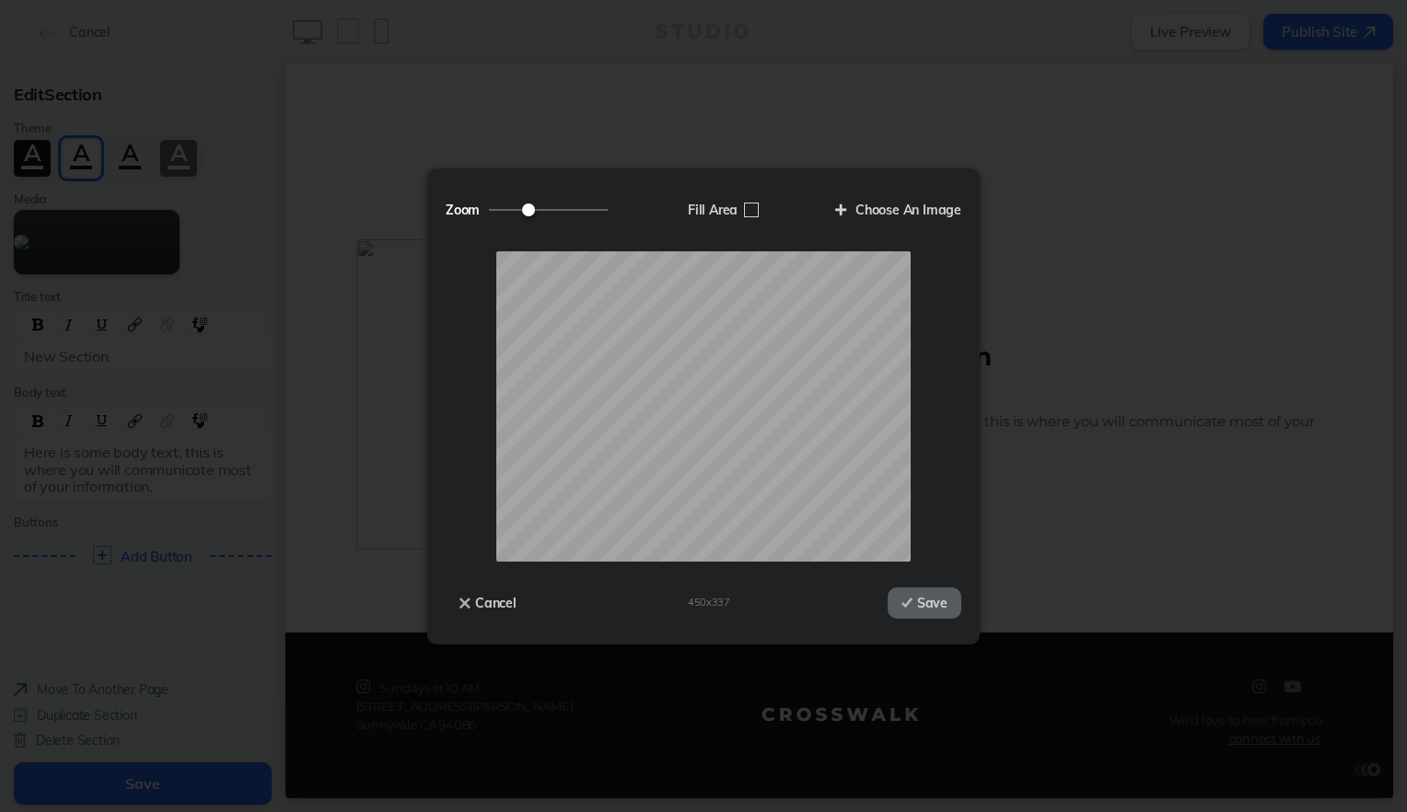
click at [528, 209] on input "Zoom" at bounding box center [548, 210] width 119 height 2
click at [529, 209] on input "Zoom" at bounding box center [548, 210] width 119 height 2
click at [531, 209] on input "Zoom" at bounding box center [548, 210] width 119 height 2
type input "0.76"
click at [531, 209] on input "Zoom" at bounding box center [548, 210] width 119 height 2
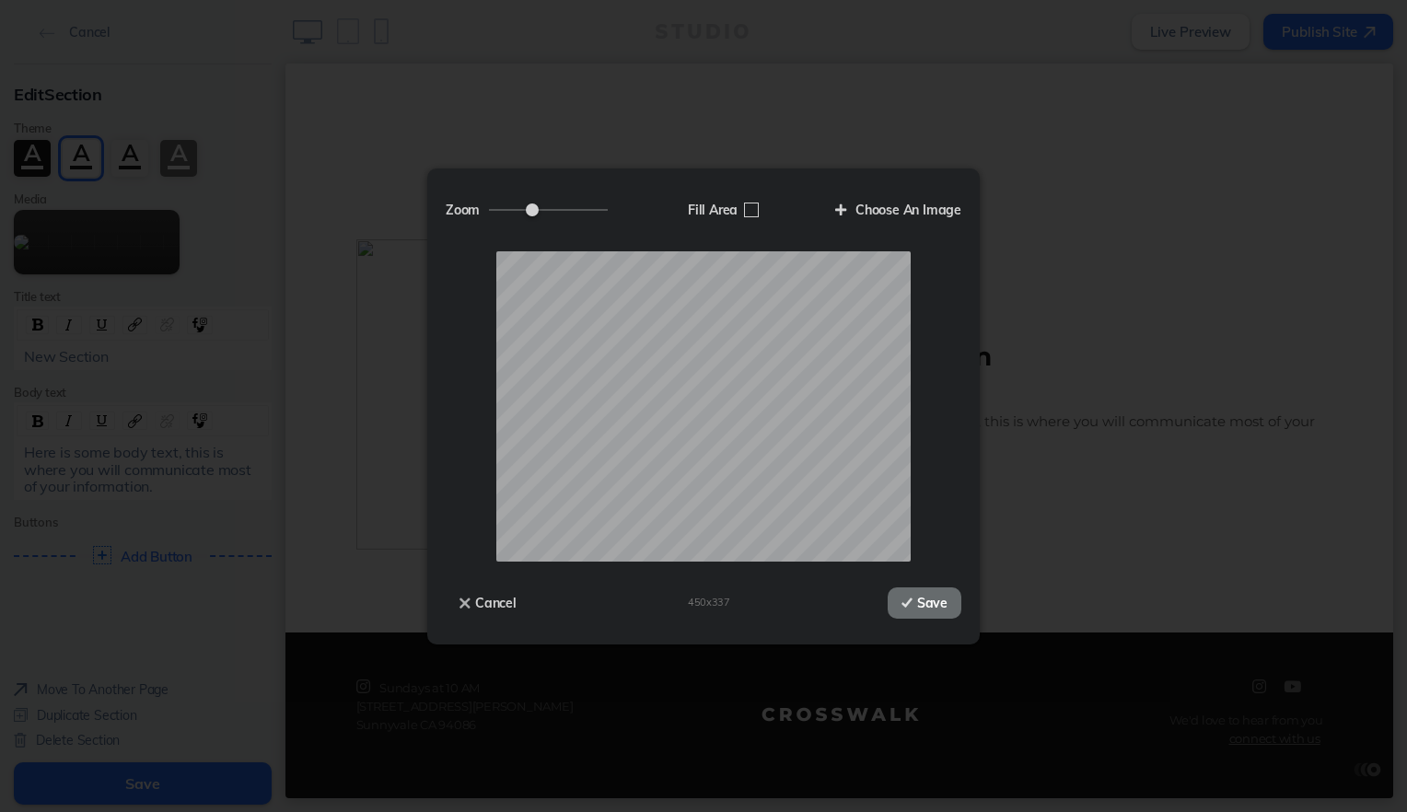
click at [926, 596] on button "Save" at bounding box center [925, 602] width 74 height 31
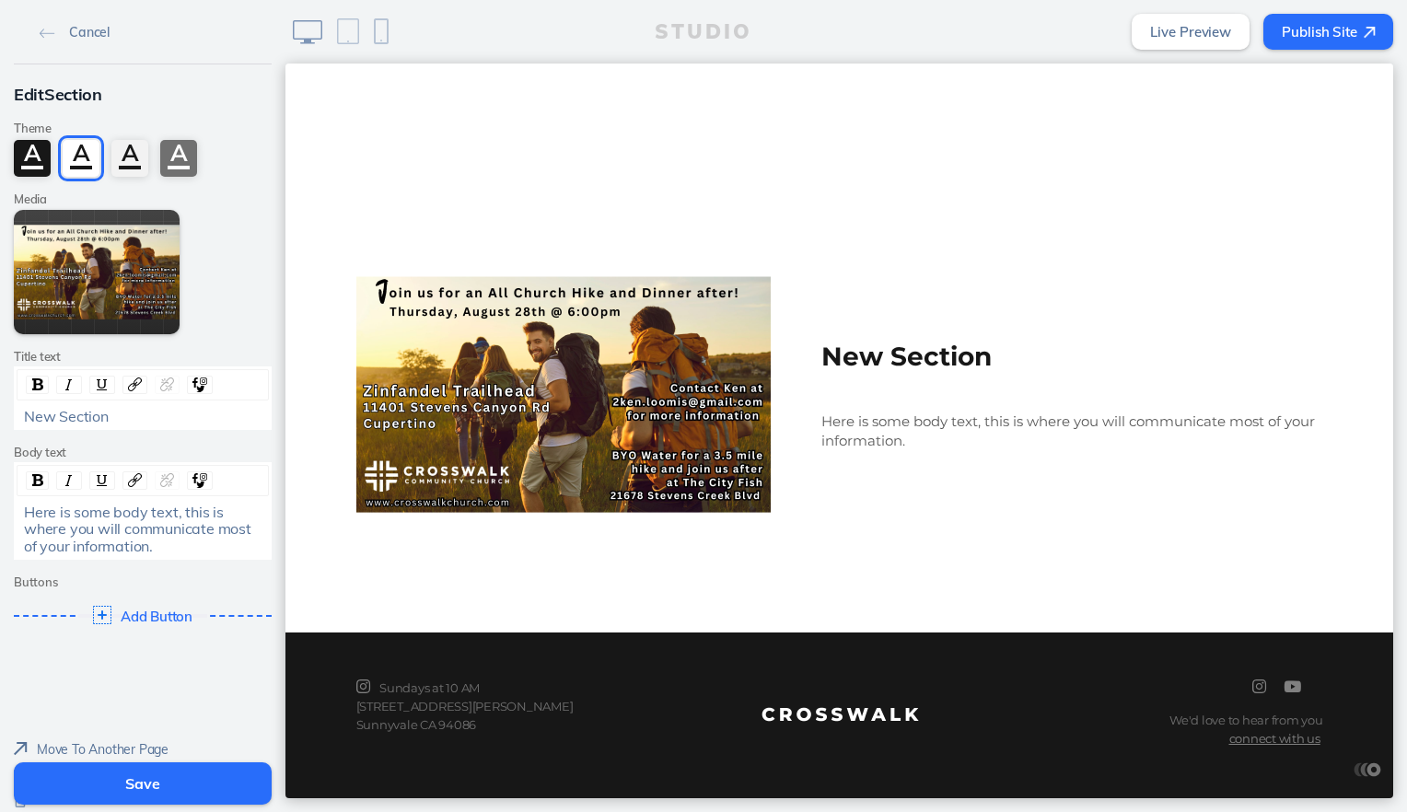
click at [71, 415] on span "New Section" at bounding box center [66, 416] width 85 height 18
drag, startPoint x: 71, startPoint y: 415, endPoint x: 29, endPoint y: 408, distance: 42.1
click at [29, 408] on span "New Section" at bounding box center [66, 416] width 85 height 18
drag, startPoint x: 116, startPoint y: 421, endPoint x: -4, endPoint y: 425, distance: 119.8
click at [0, 425] on html "Cancel Edit Section Theme A A A A Media Edit Media Add [PERSON_NAME] text New S…" at bounding box center [703, 406] width 1407 height 812
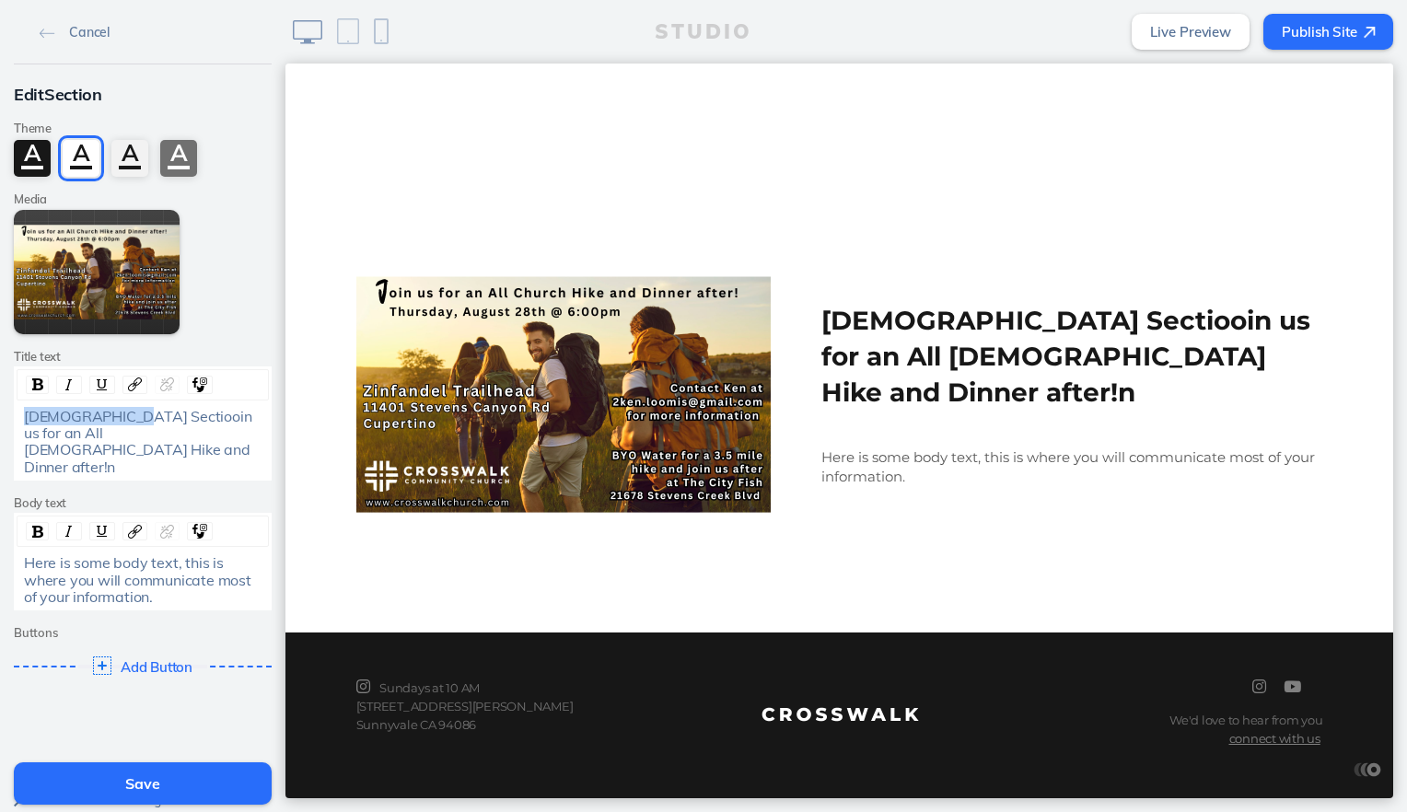
drag, startPoint x: 108, startPoint y: 424, endPoint x: 13, endPoint y: 421, distance: 94.9
click at [17, 421] on div "[DEMOGRAPHIC_DATA] Sectiooin us for an All [DEMOGRAPHIC_DATA] Hike and Dinner a…" at bounding box center [142, 442] width 251 height 68
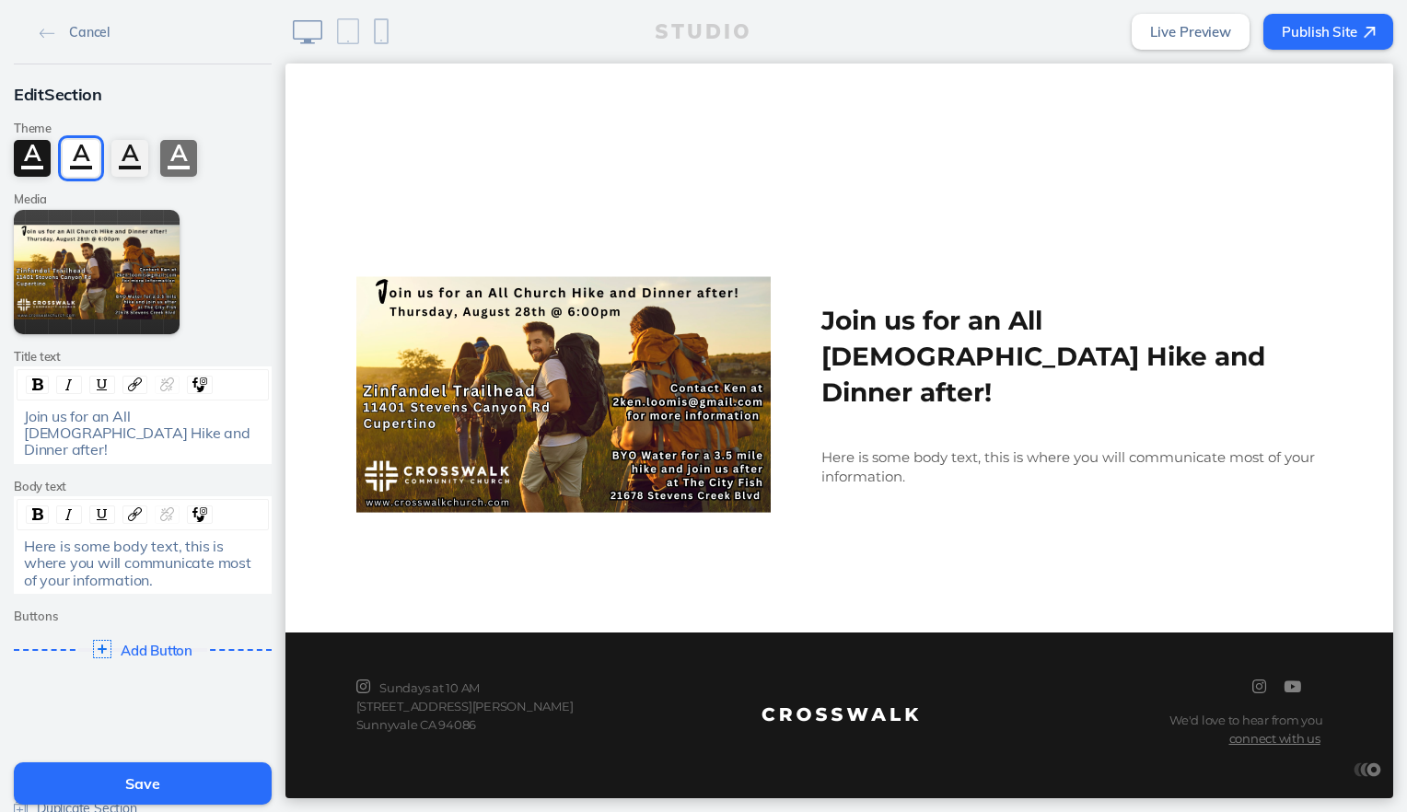
click at [151, 568] on div "Here is some body text, this is where you will communicate most of your informa…" at bounding box center [143, 563] width 238 height 51
drag, startPoint x: 151, startPoint y: 568, endPoint x: -4, endPoint y: 534, distance: 158.4
click at [0, 534] on html "Cancel Edit Section Theme A A A A Media Edit Media Add [PERSON_NAME] text Join …" at bounding box center [703, 406] width 1407 height 812
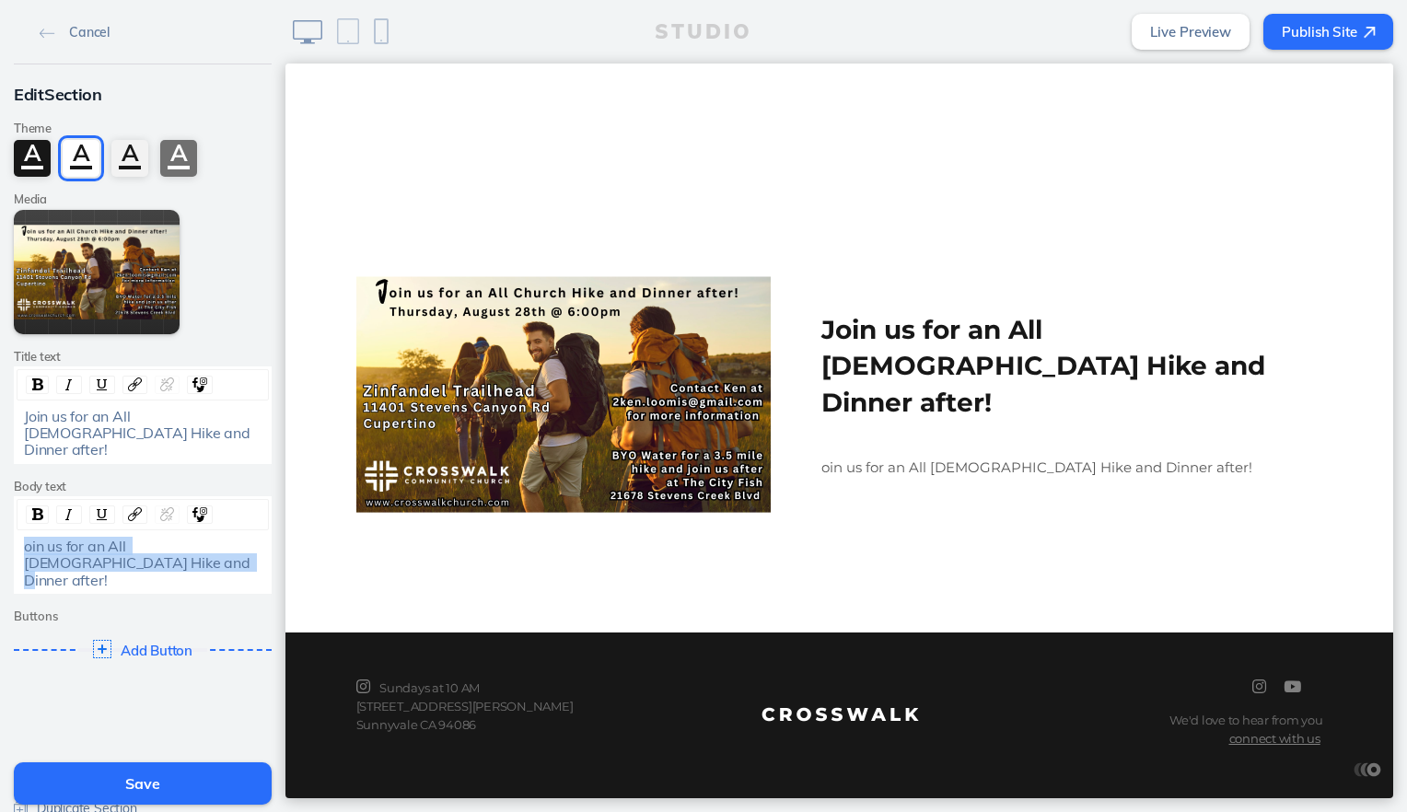
drag, startPoint x: 110, startPoint y: 547, endPoint x: 11, endPoint y: 514, distance: 104.8
click at [14, 514] on div "oin us for an All [DEMOGRAPHIC_DATA] Hike and Dinner after!" at bounding box center [143, 545] width 258 height 98
click at [32, 508] on img "rdw-inline-control" at bounding box center [37, 514] width 11 height 12
click at [144, 552] on div "oin us for an All [DEMOGRAPHIC_DATA] Hike and Dinner after!" at bounding box center [143, 563] width 238 height 51
drag, startPoint x: 143, startPoint y: 551, endPoint x: 5, endPoint y: 517, distance: 142.0
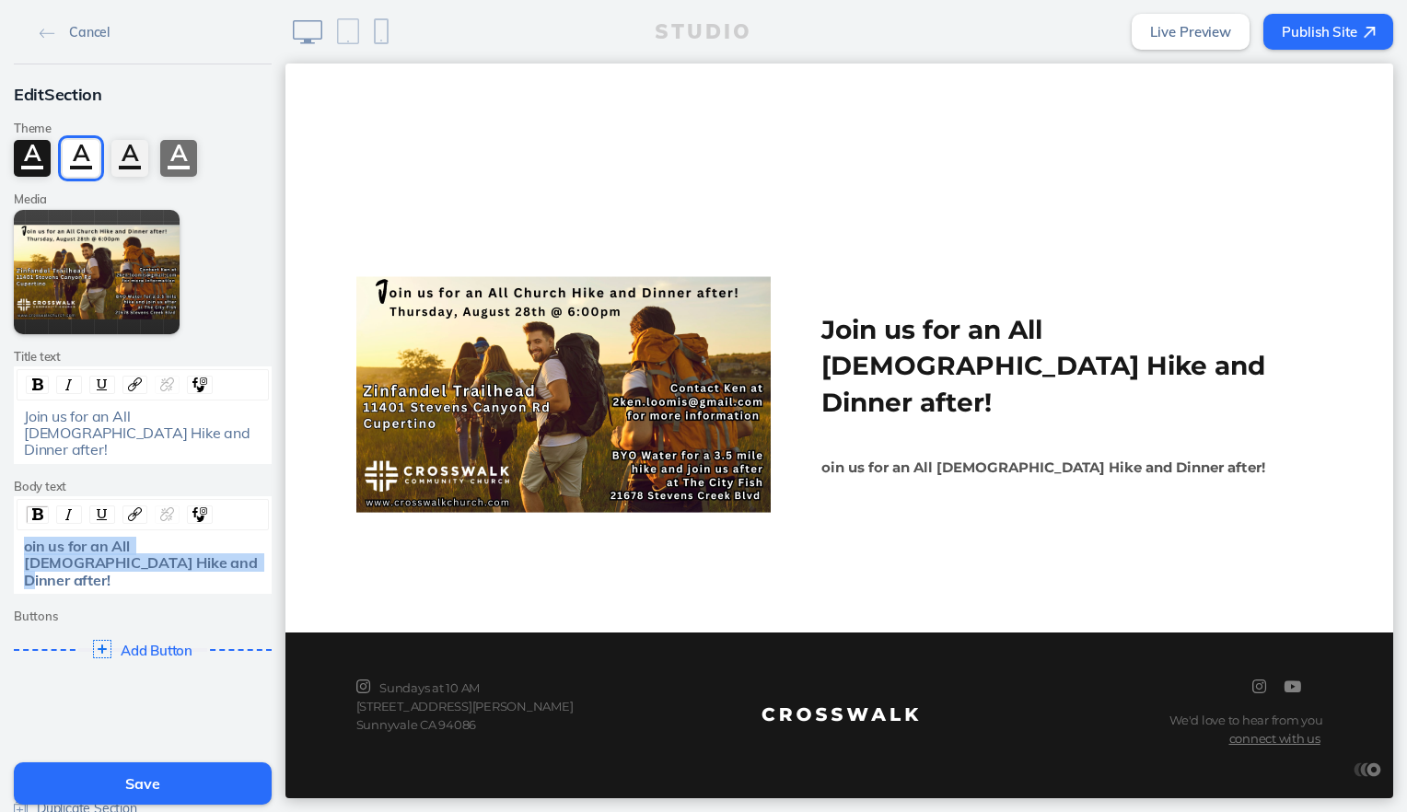
click at [5, 517] on div "Edit Section Theme A A A A Media Edit Media Add [PERSON_NAME] text Join us for …" at bounding box center [142, 374] width 285 height 621
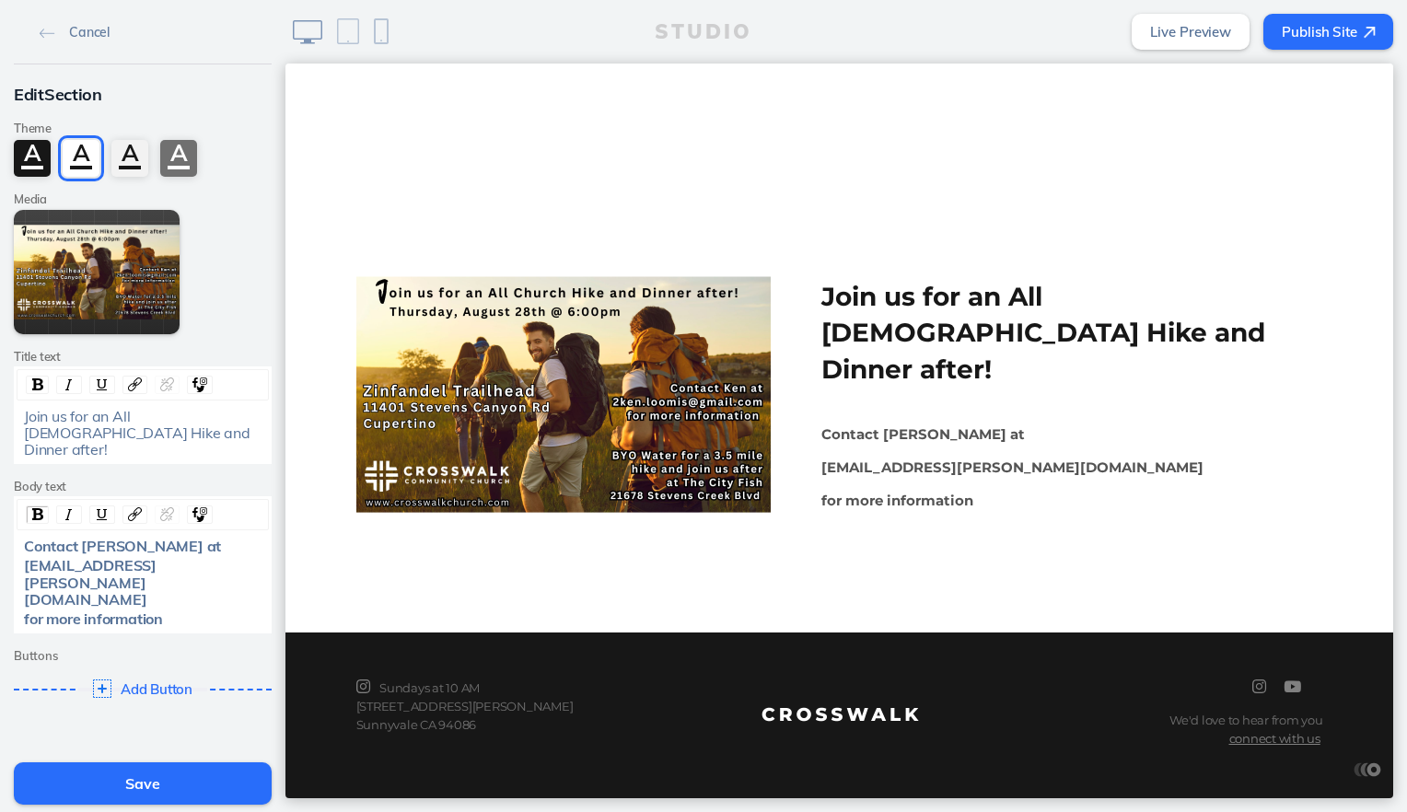
click at [148, 538] on div "Contact [PERSON_NAME] at" at bounding box center [143, 546] width 238 height 17
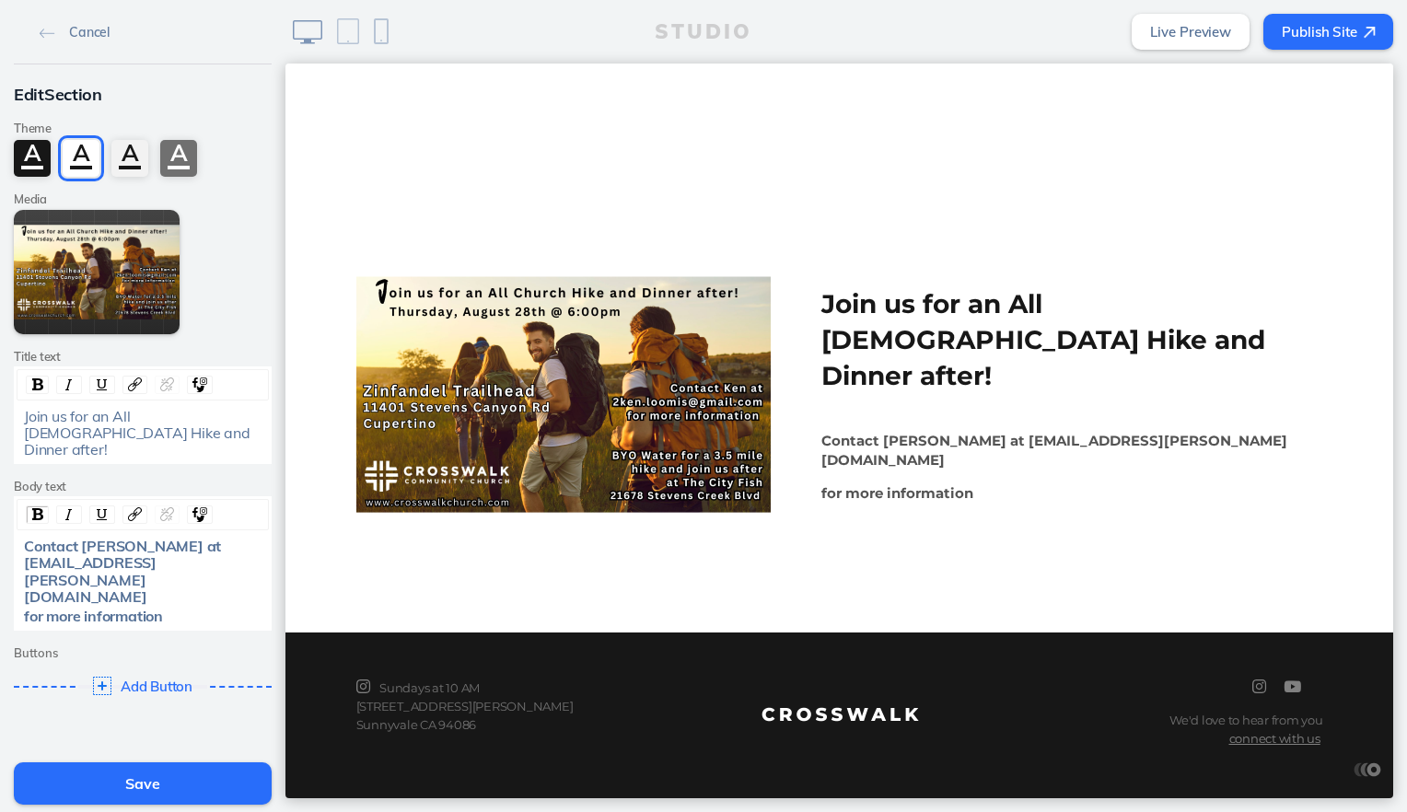
click at [222, 548] on div "Contact [PERSON_NAME] at [EMAIL_ADDRESS][PERSON_NAME][DOMAIN_NAME]" at bounding box center [143, 572] width 238 height 68
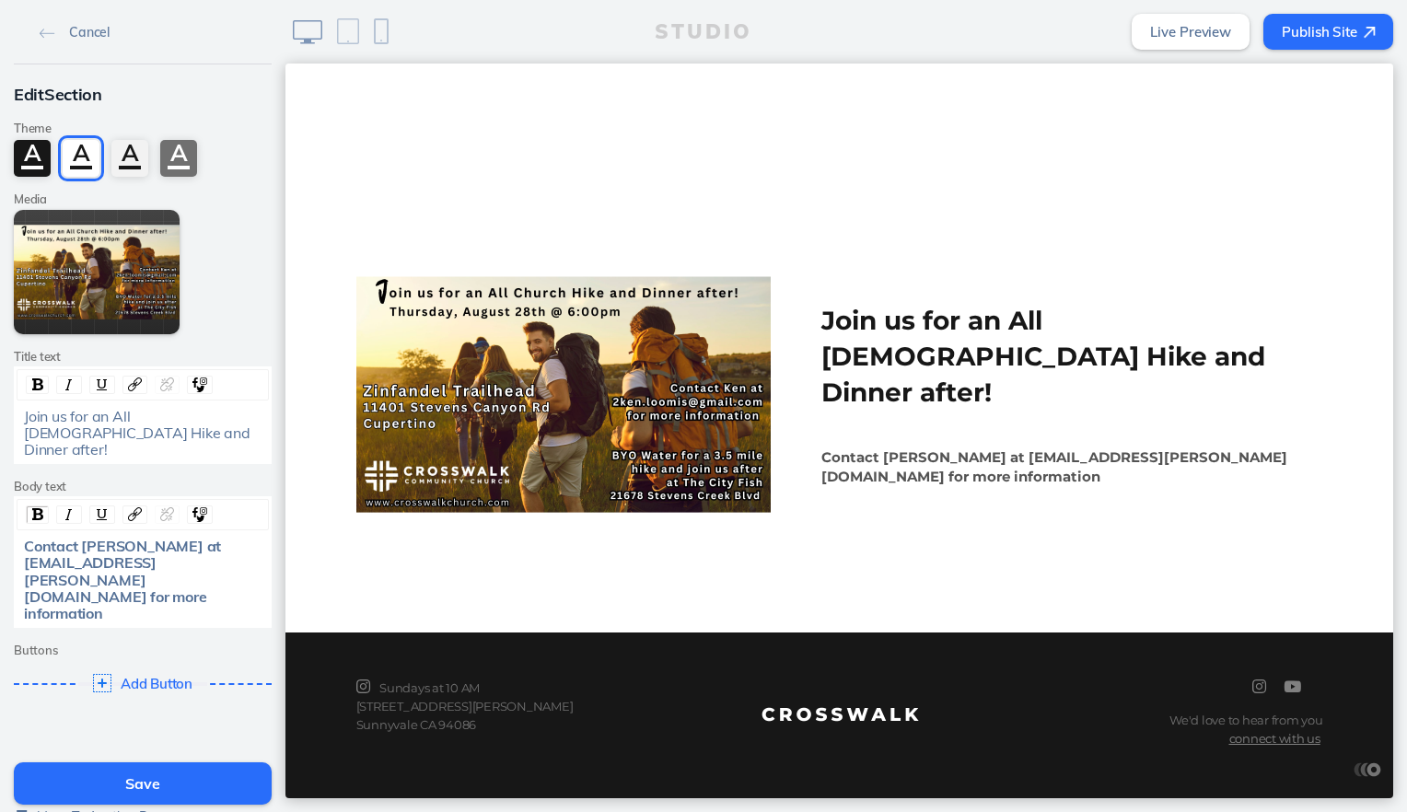
click at [137, 435] on div "Join us for an All [DEMOGRAPHIC_DATA] Hike and Dinner after!" at bounding box center [143, 433] width 238 height 51
click at [135, 794] on button "Save" at bounding box center [143, 783] width 258 height 42
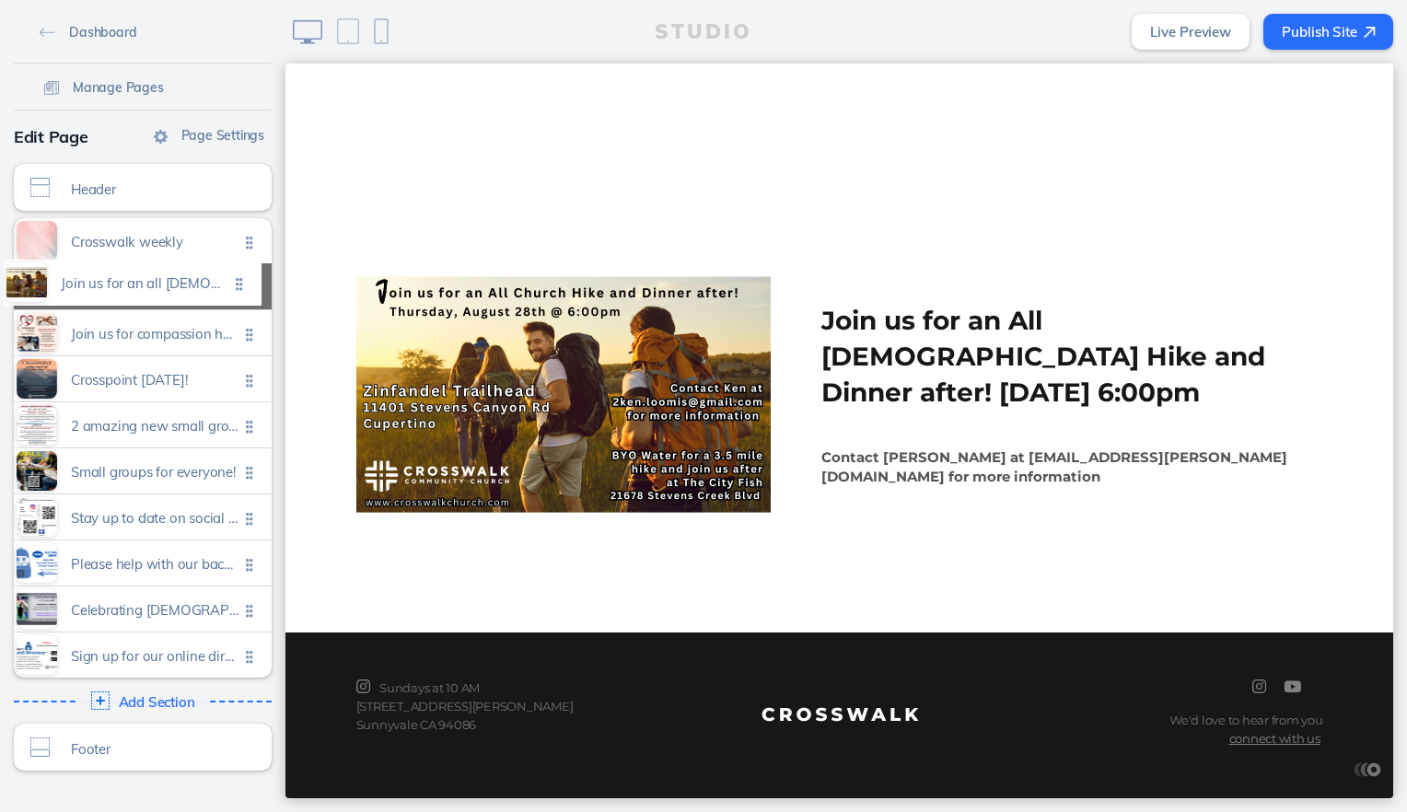
drag, startPoint x: 243, startPoint y: 658, endPoint x: 240, endPoint y: 287, distance: 371.1
click at [240, 287] on ul "Crosswalk weekly Click to edit Join us for compassion house [DATE][DATE] 11am-1…" at bounding box center [143, 447] width 258 height 459
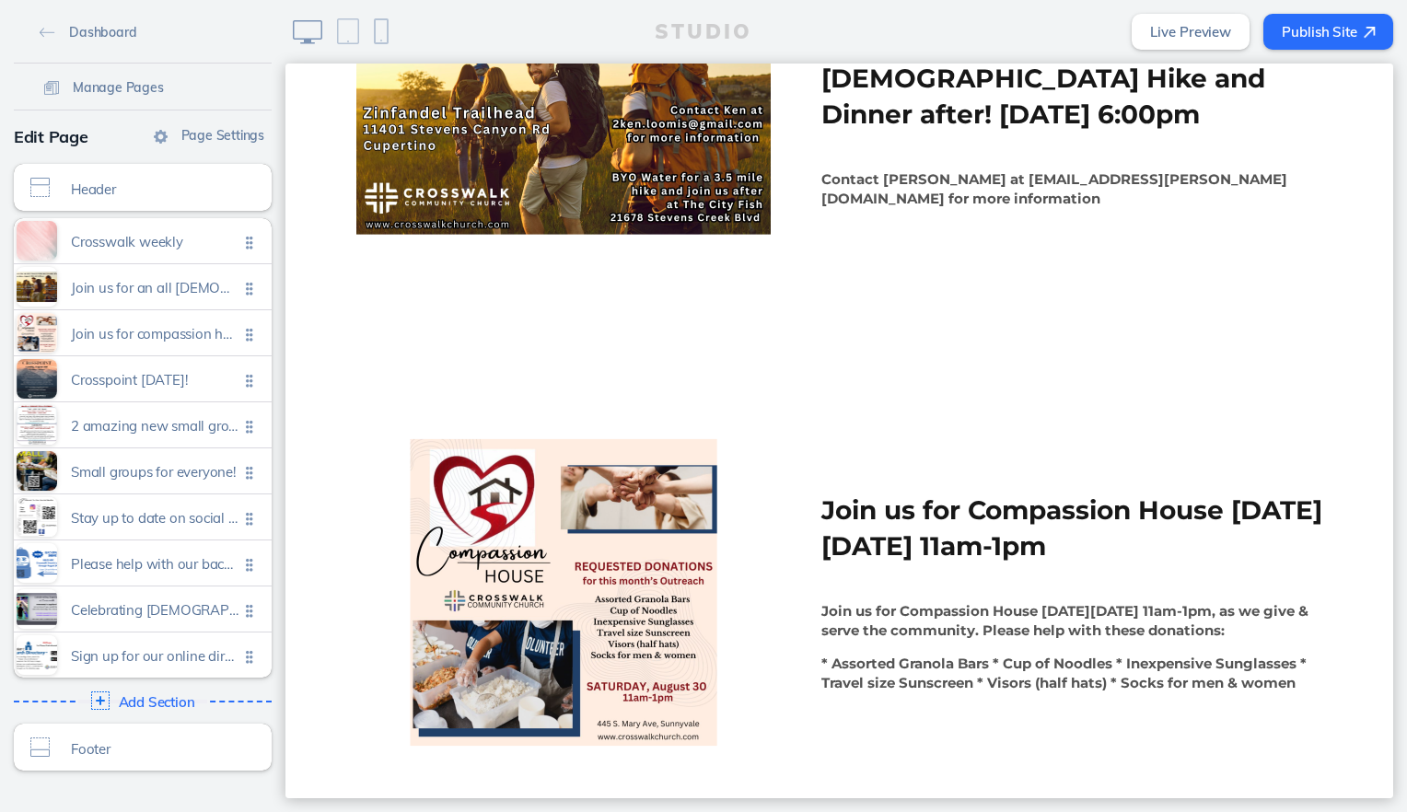
scroll to position [566, 0]
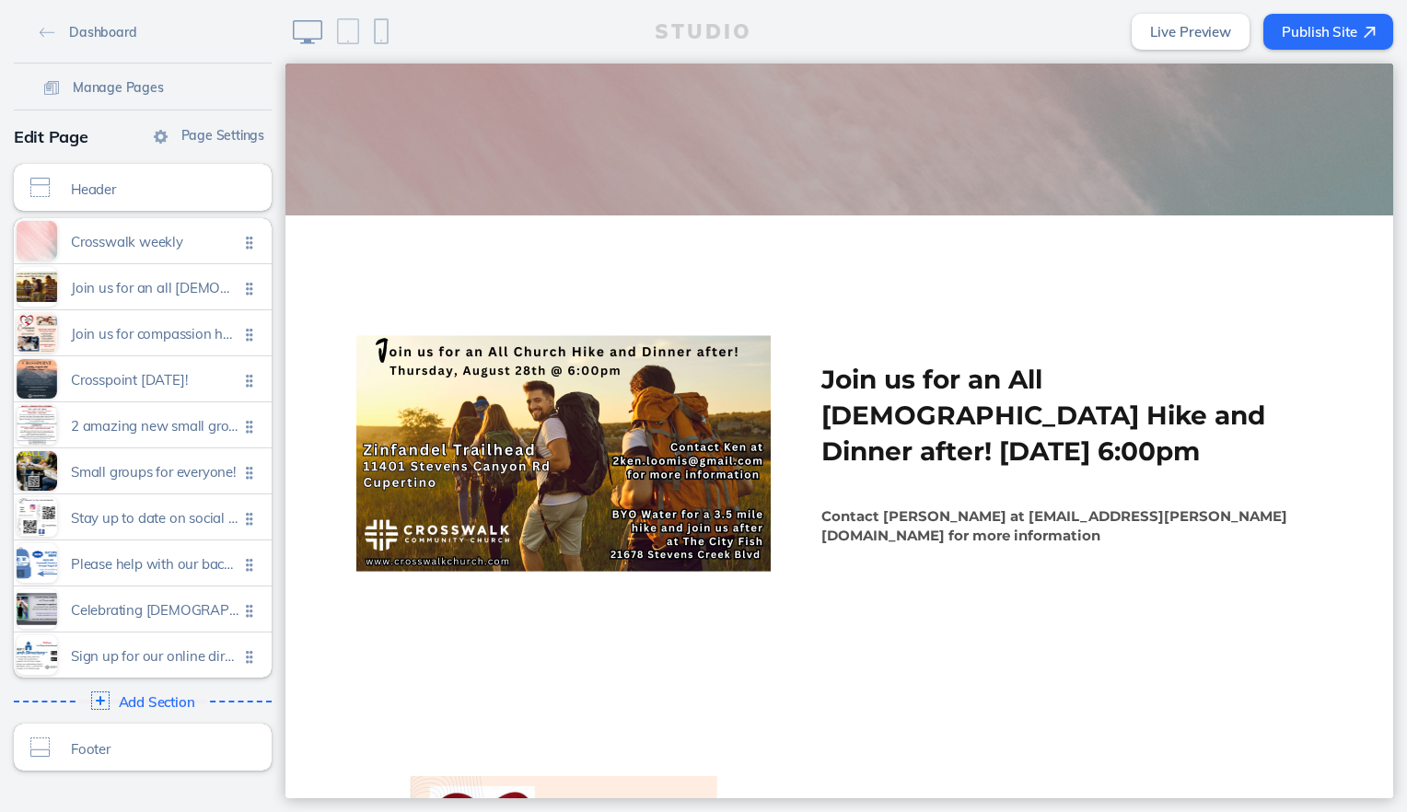
click at [1305, 24] on button "Publish Site" at bounding box center [1328, 32] width 130 height 36
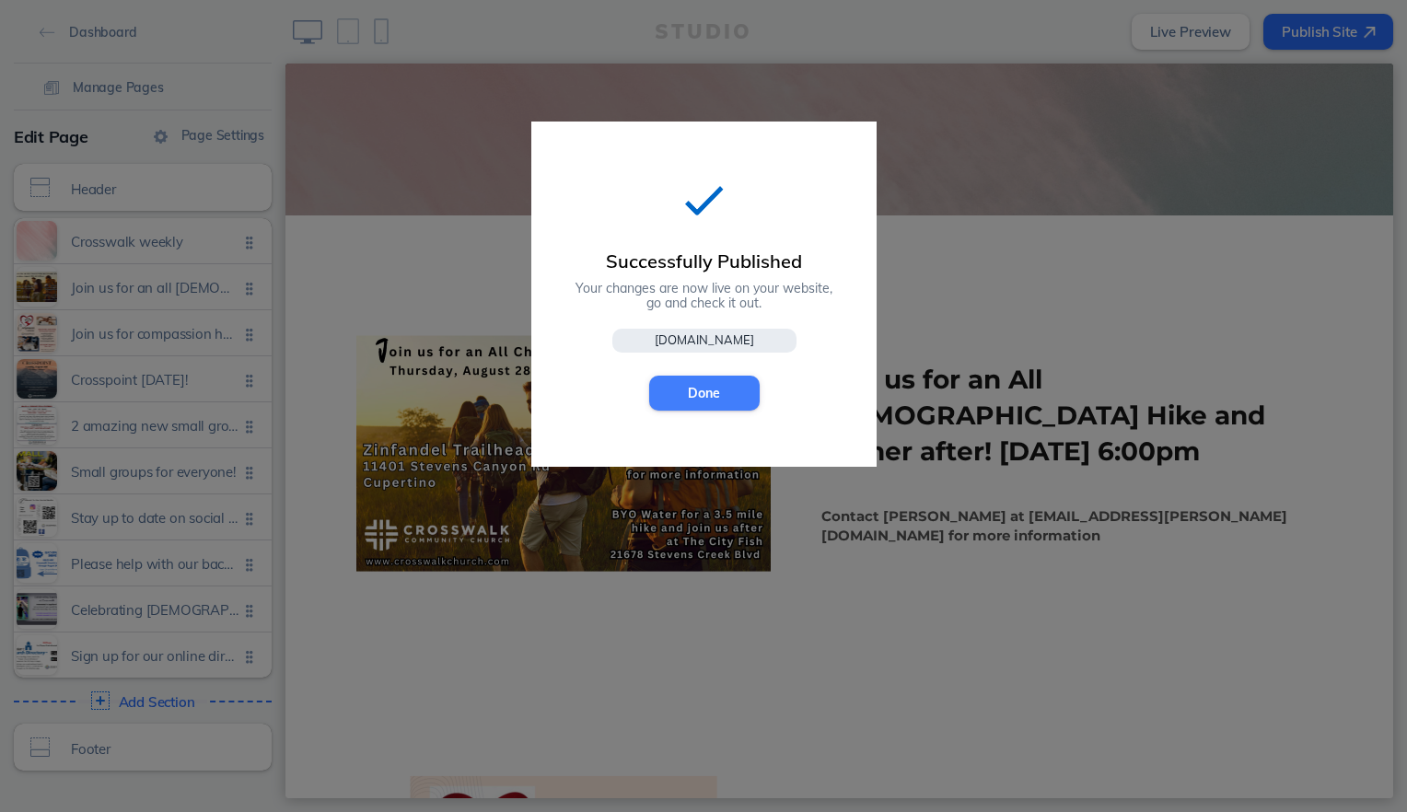
click at [683, 385] on button "Done" at bounding box center [704, 393] width 110 height 35
